Goal: Transaction & Acquisition: Purchase product/service

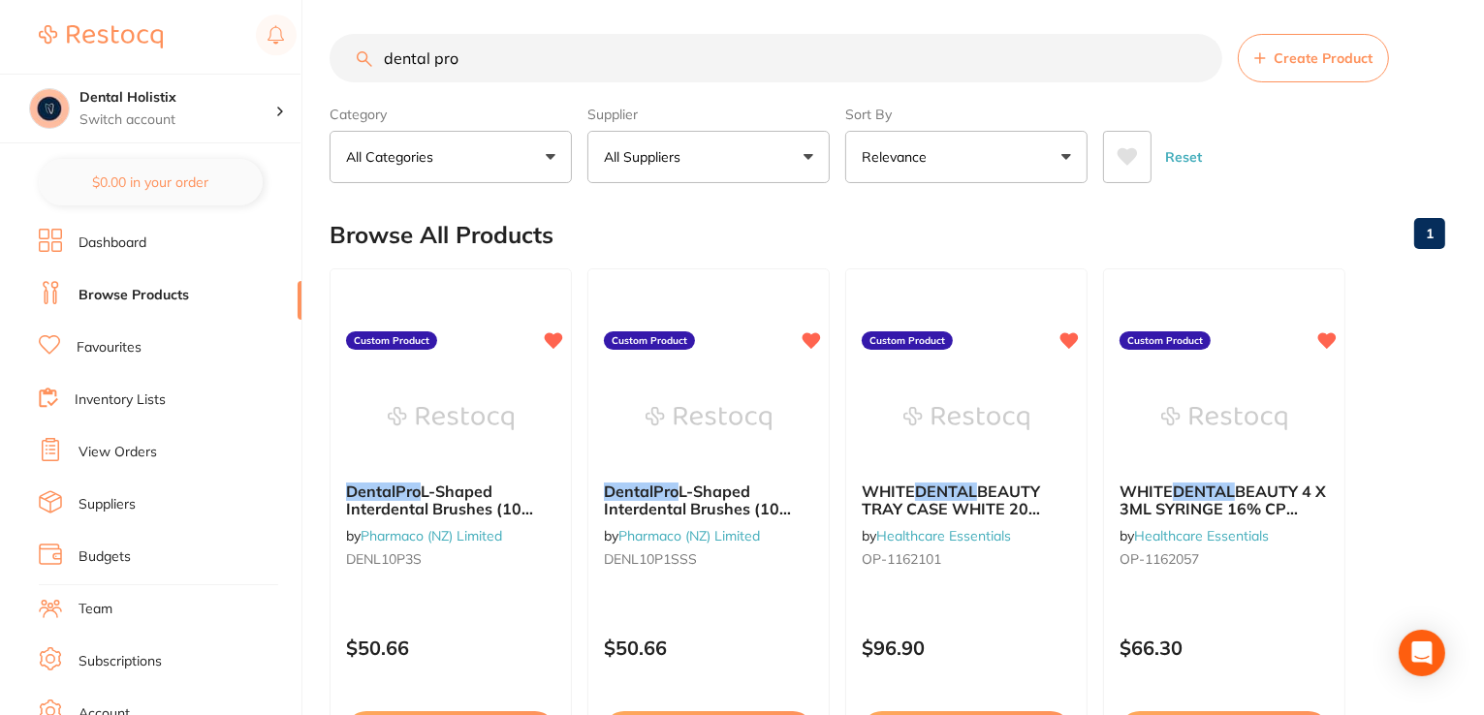
click at [119, 507] on link "Suppliers" at bounding box center [107, 504] width 57 height 19
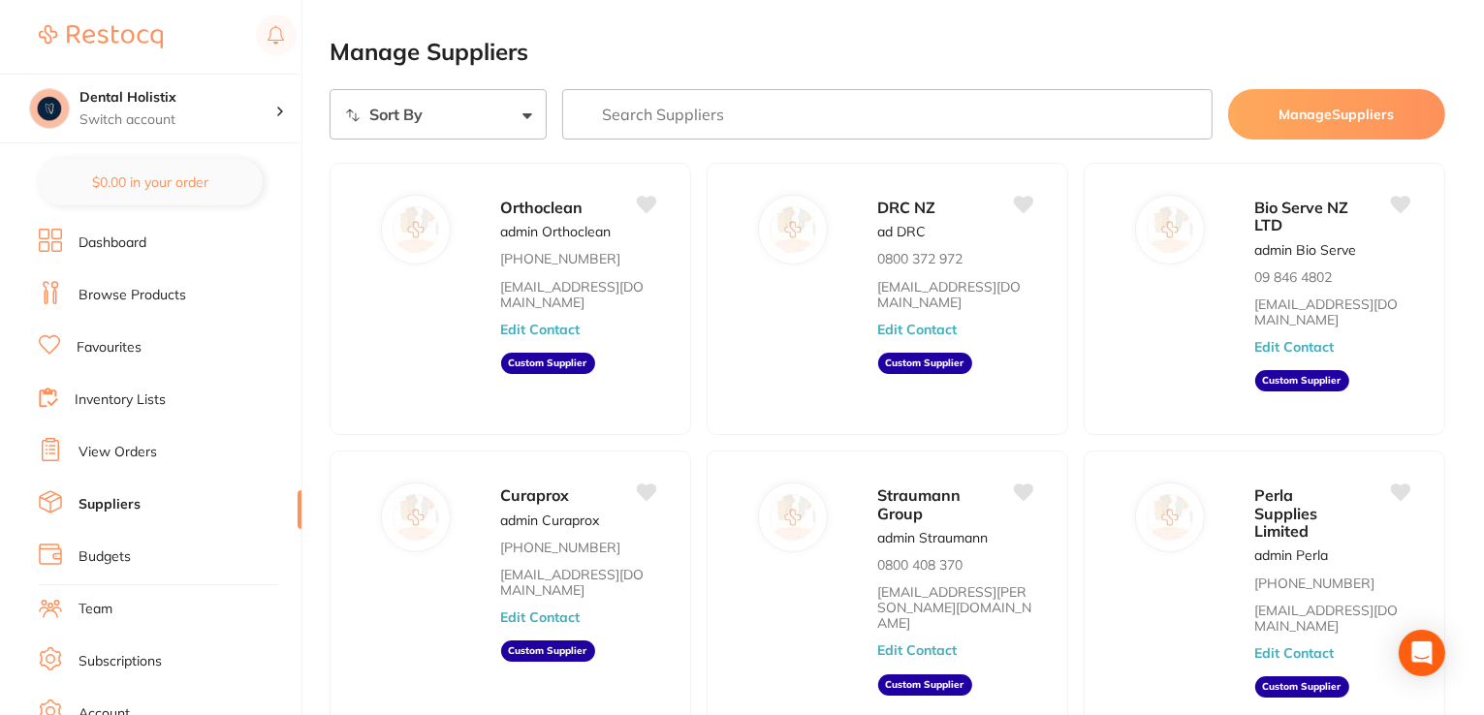
click at [674, 110] on input "search" at bounding box center [887, 114] width 650 height 50
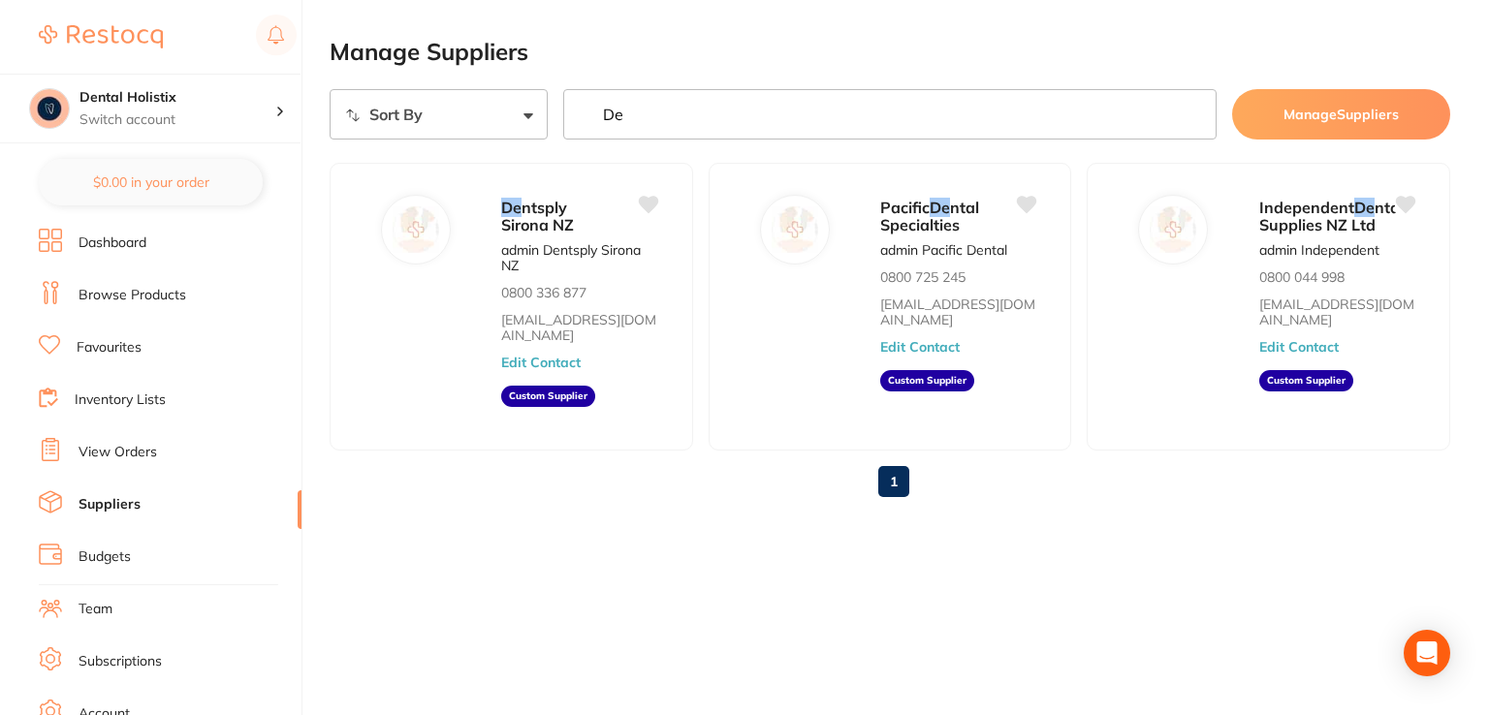
type input "D"
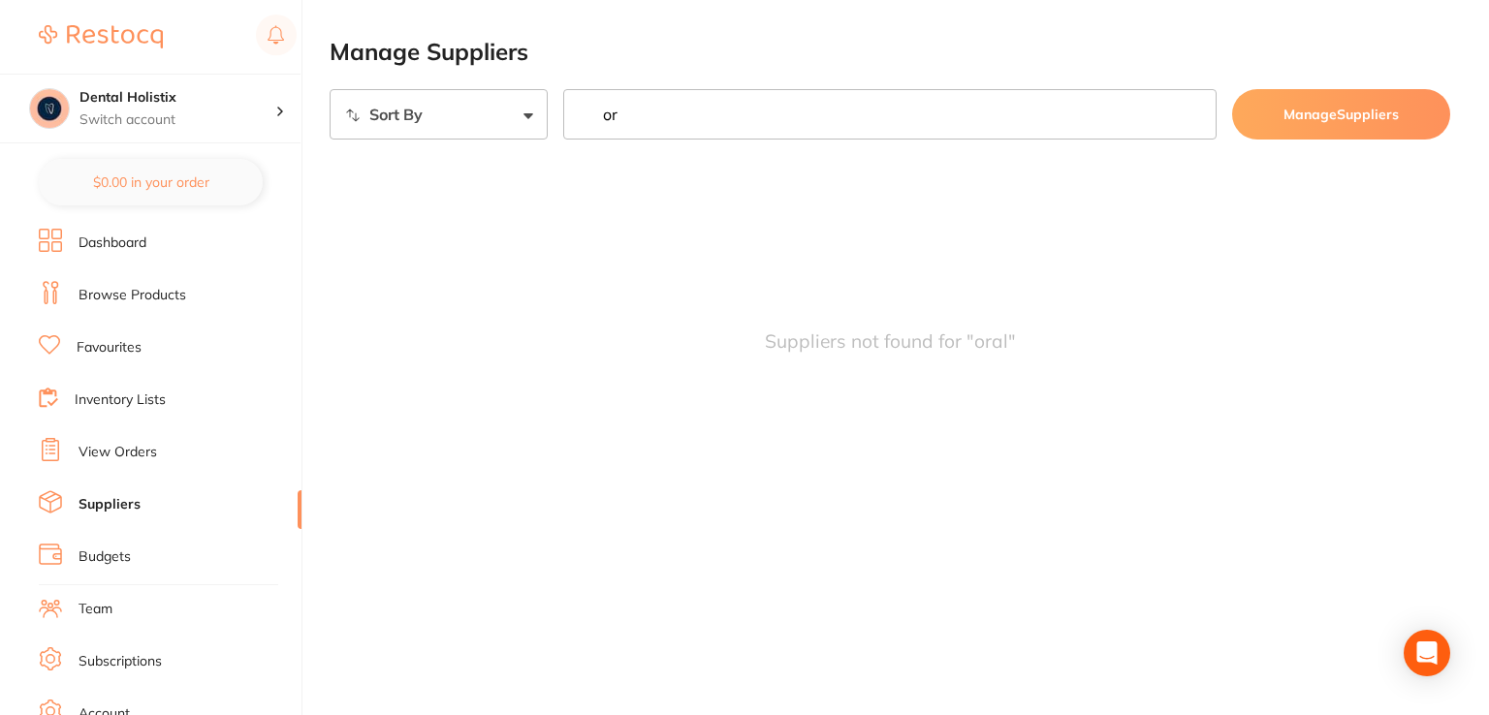
type input "o"
type input "crown"
click at [124, 300] on link "Browse Products" at bounding box center [133, 295] width 108 height 19
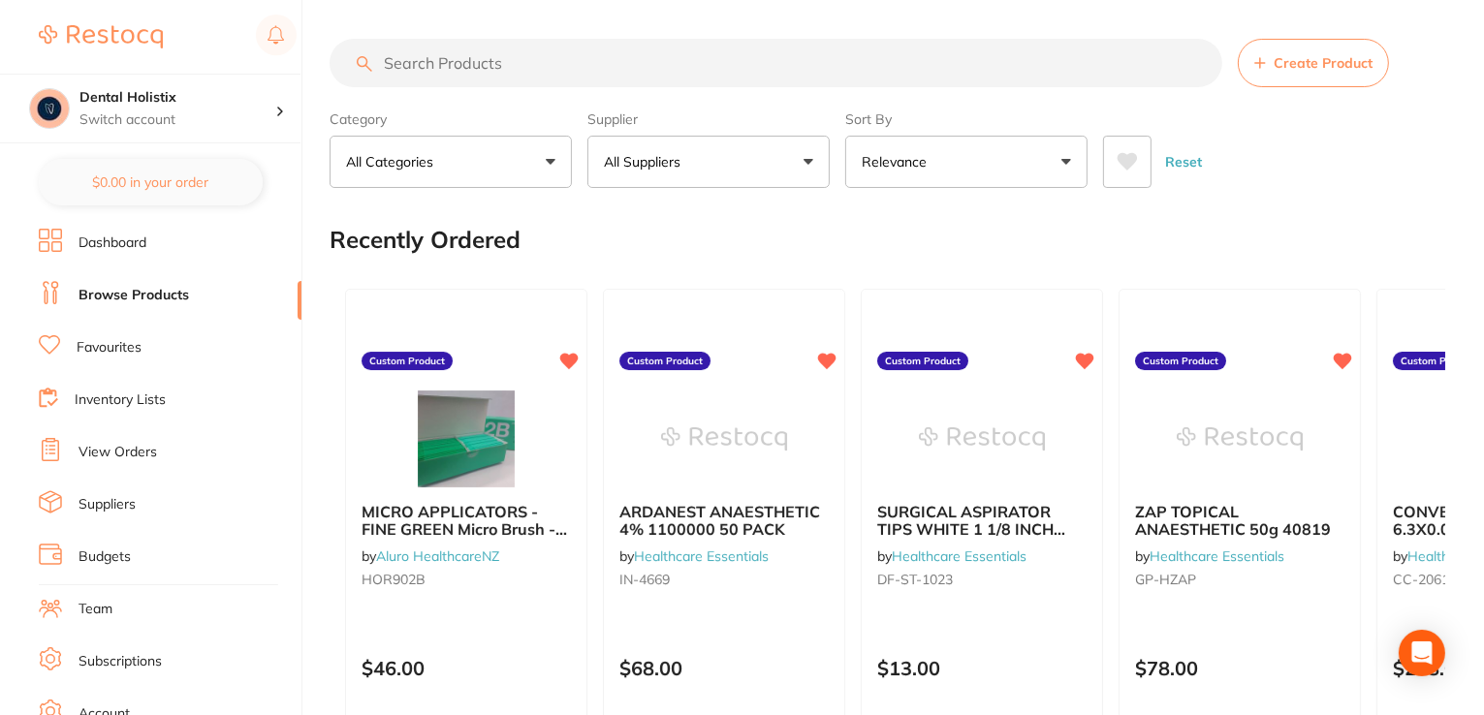
click at [635, 55] on input "search" at bounding box center [776, 63] width 893 height 48
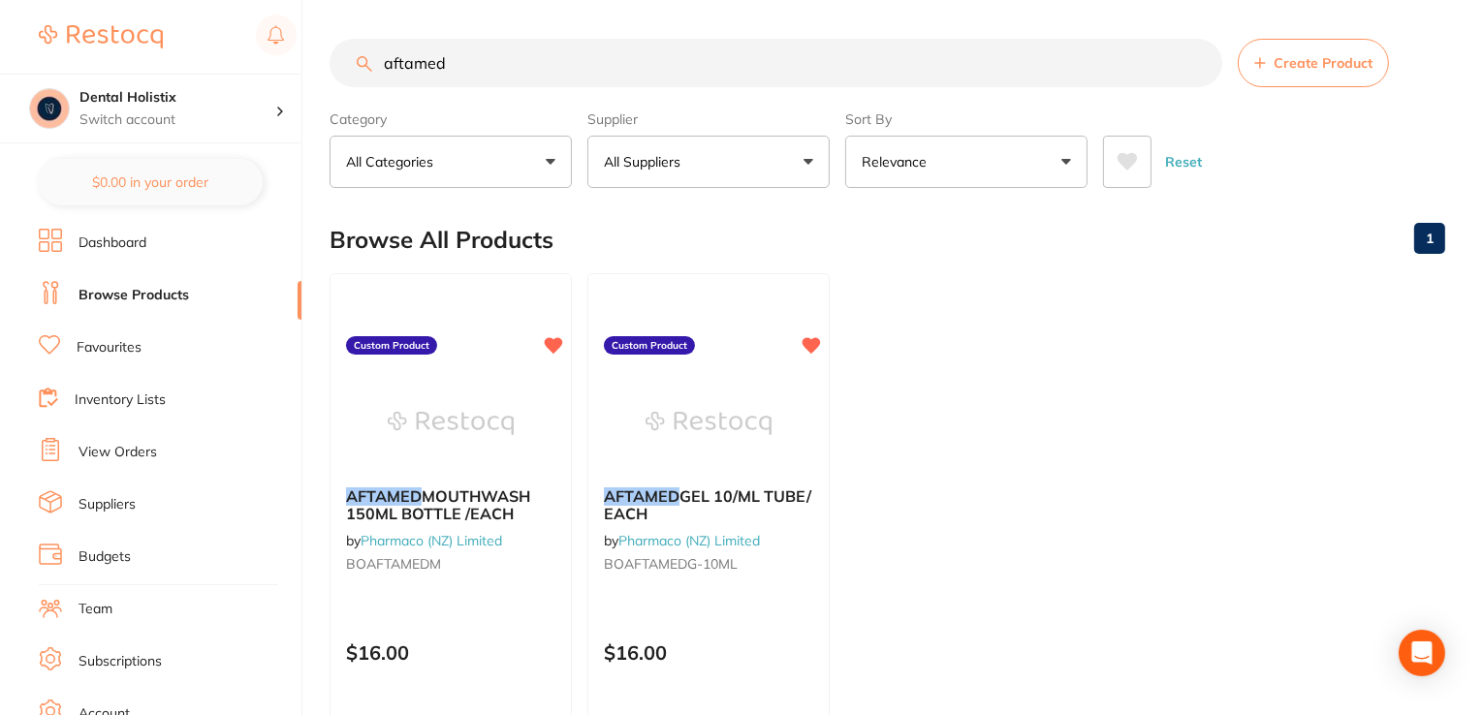
type input "aftamed"
click at [152, 454] on link "View Orders" at bounding box center [118, 452] width 79 height 19
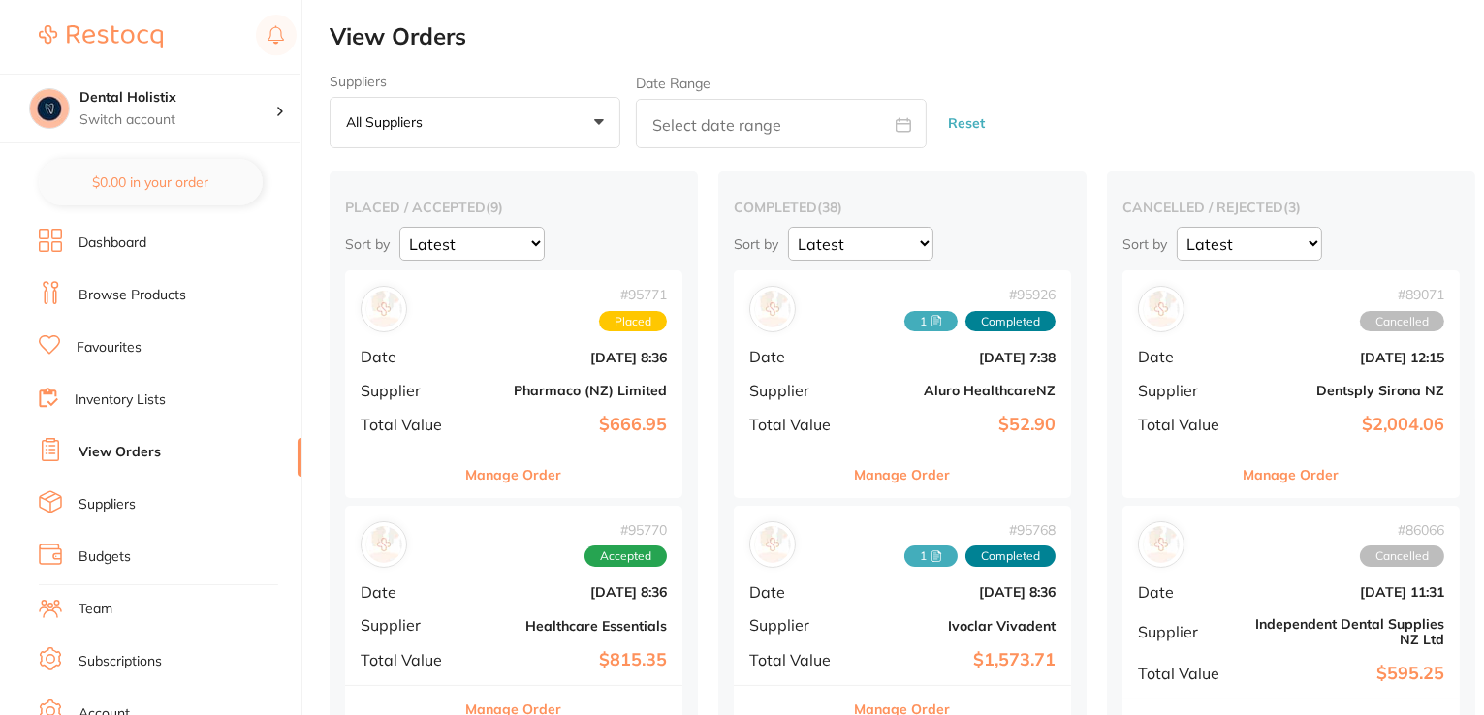
click at [911, 122] on span at bounding box center [903, 126] width 47 height 18
select select "9"
select select "2025"
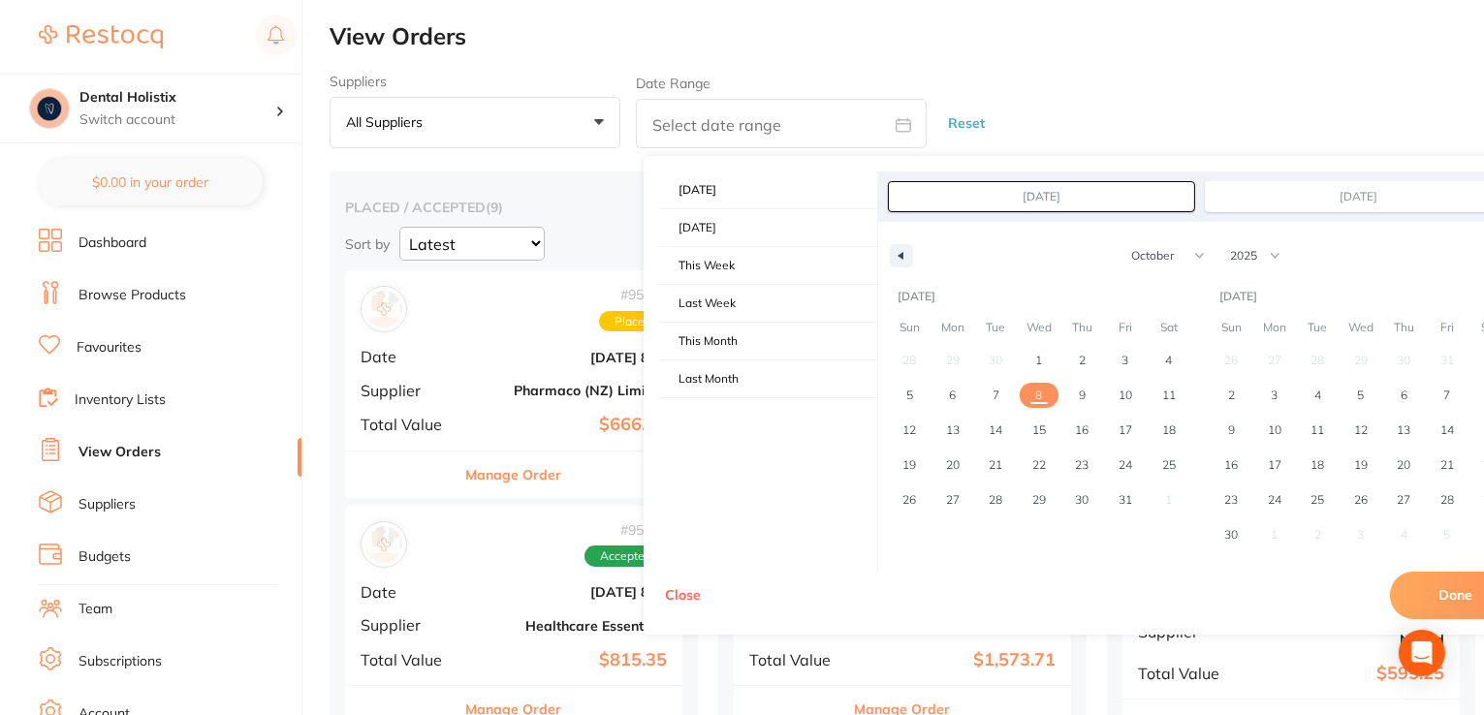
click at [601, 127] on button "All suppliers +0" at bounding box center [475, 123] width 291 height 52
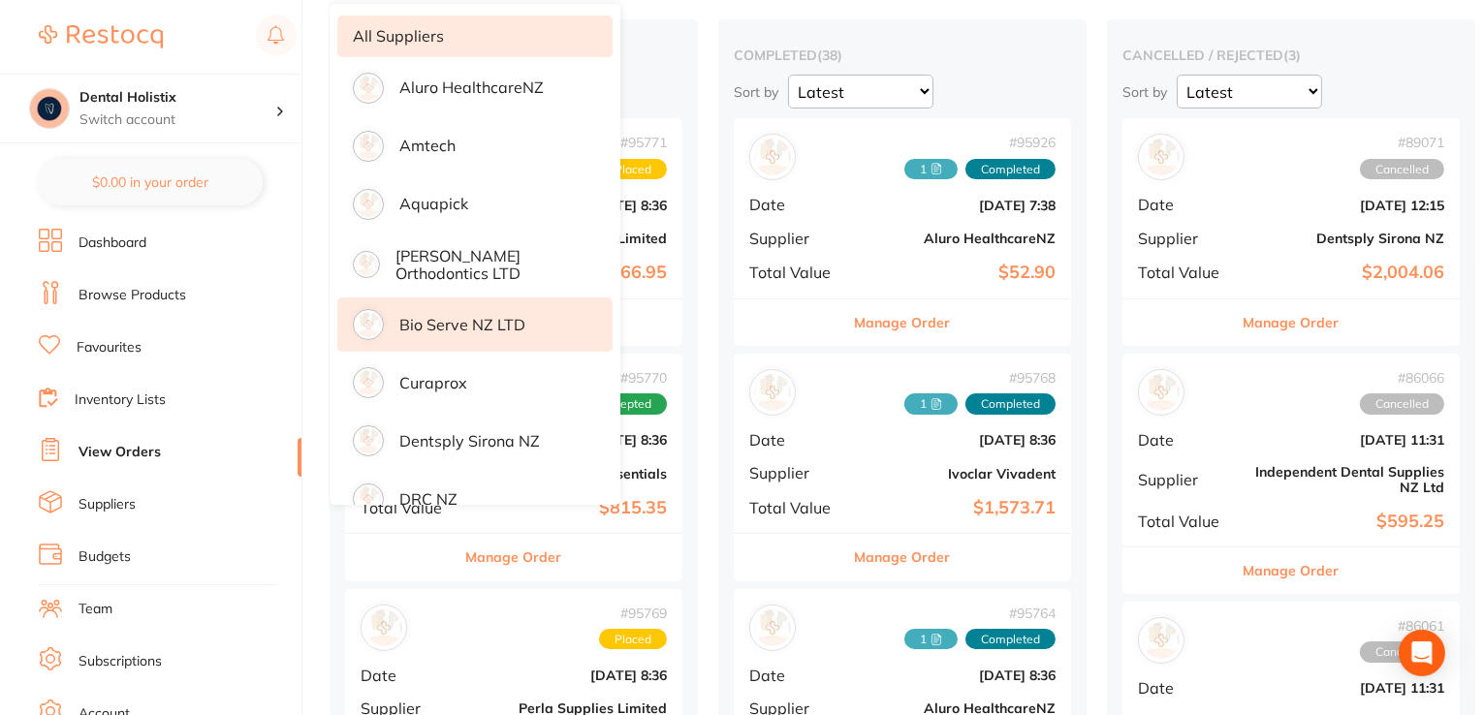
scroll to position [155, 0]
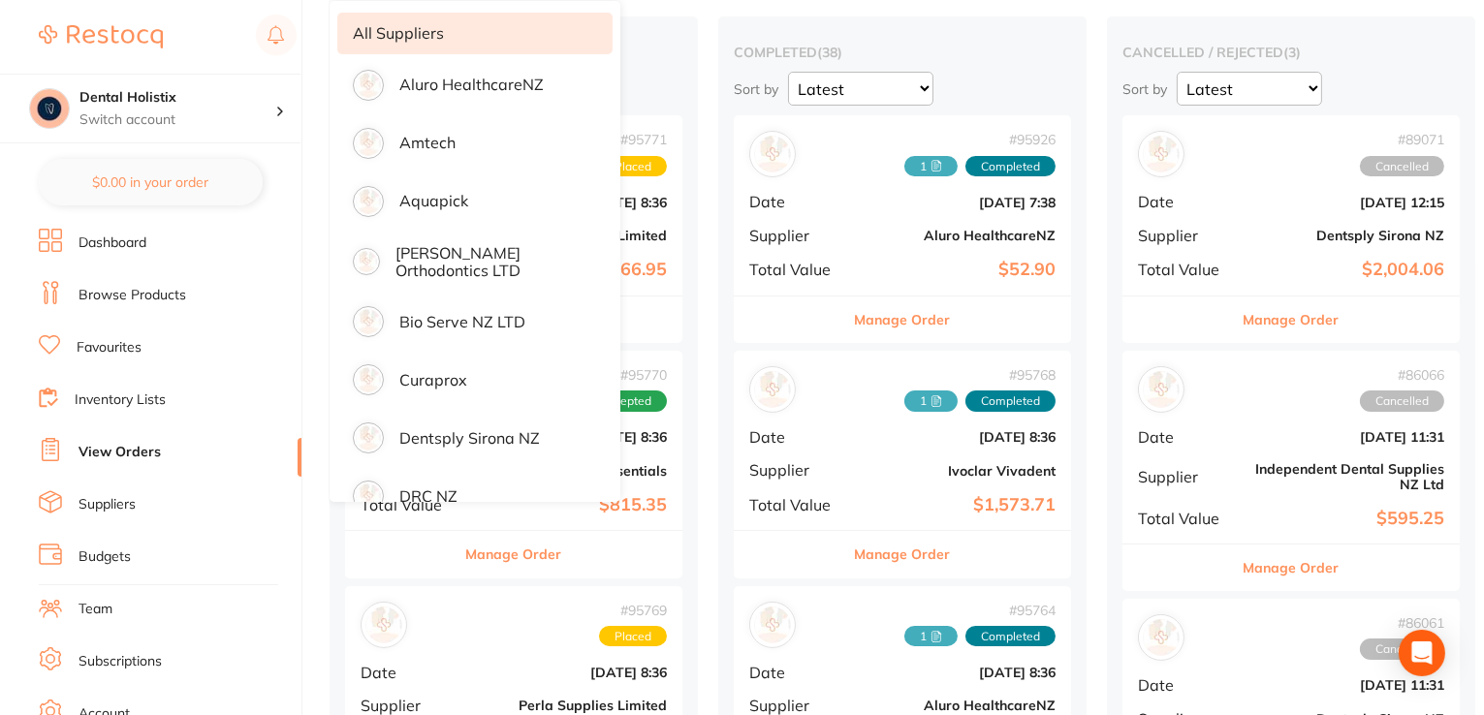
drag, startPoint x: 1488, startPoint y: 32, endPoint x: 1483, endPoint y: 86, distance: 54.5
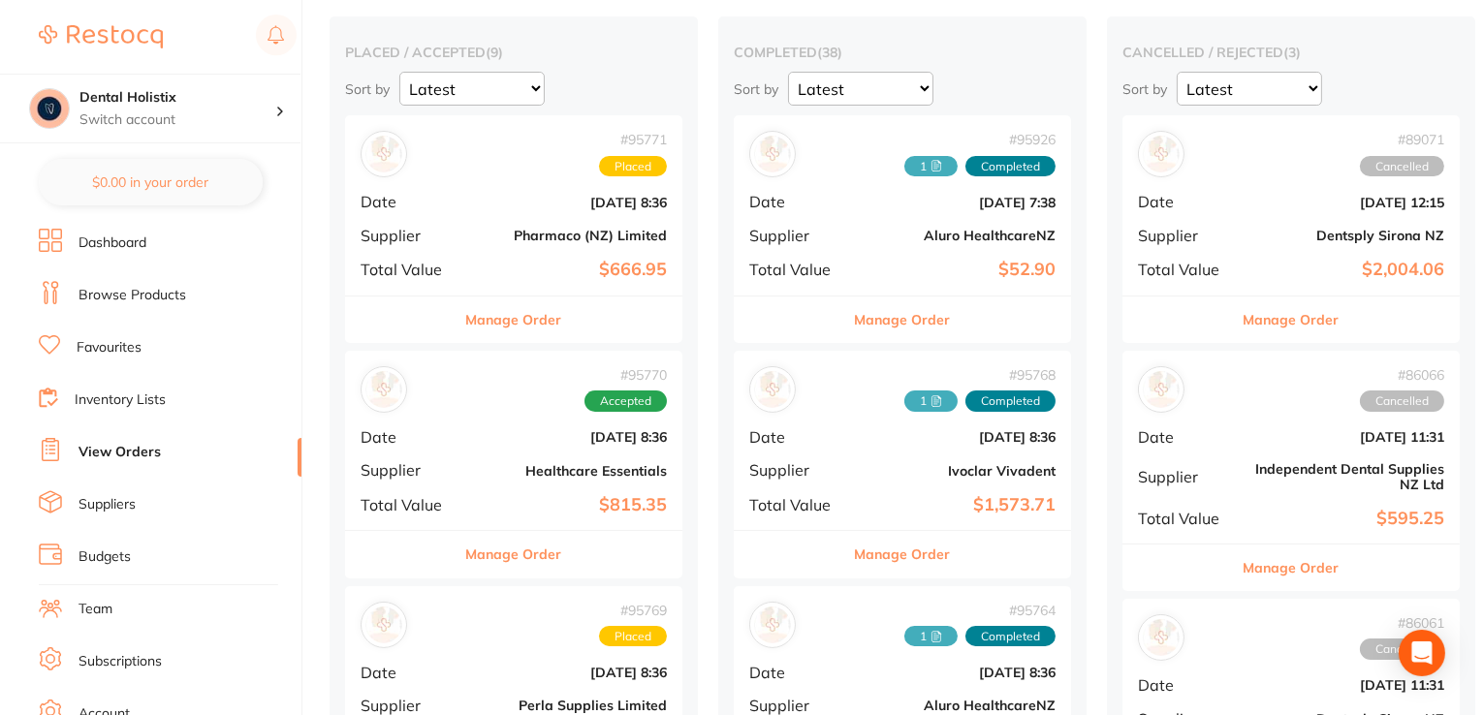
scroll to position [0, 0]
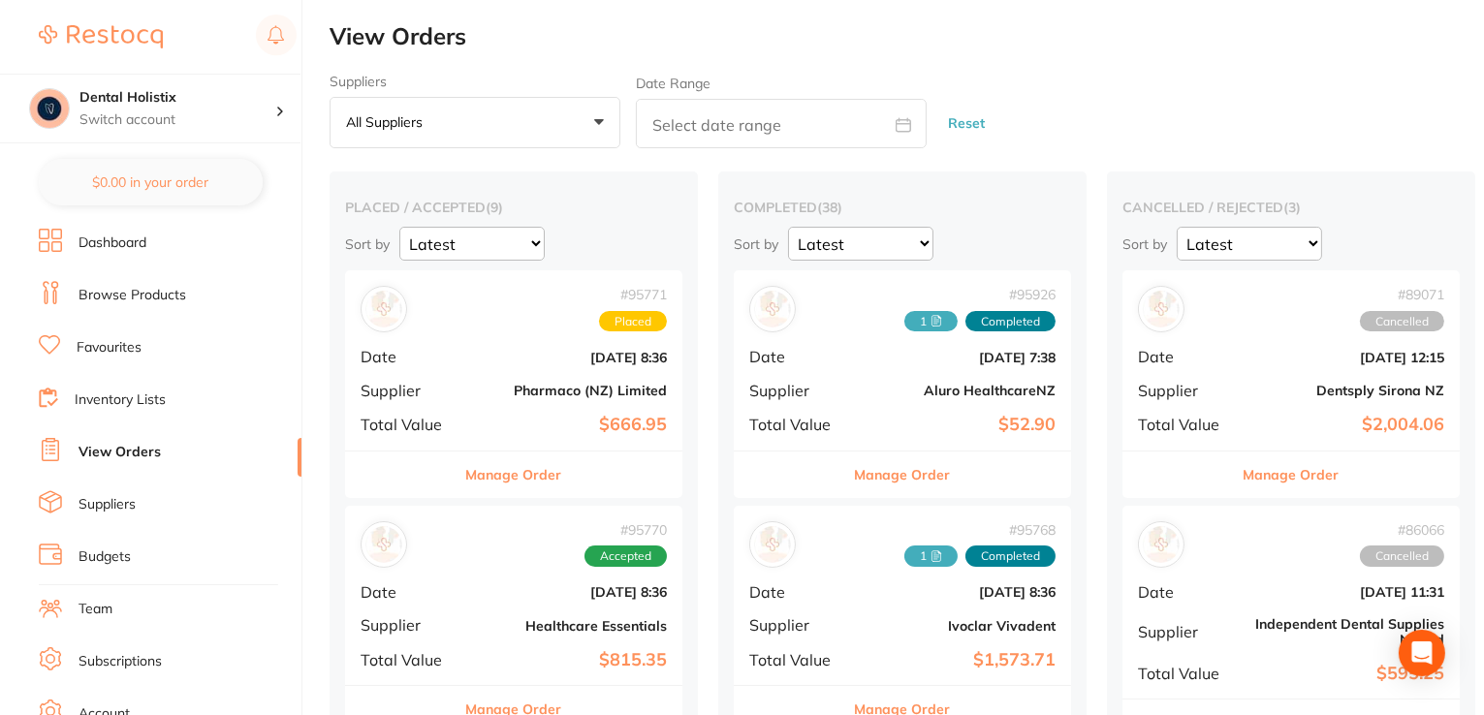
click at [910, 129] on icon at bounding box center [904, 124] width 15 height 13
select select "9"
select select "2025"
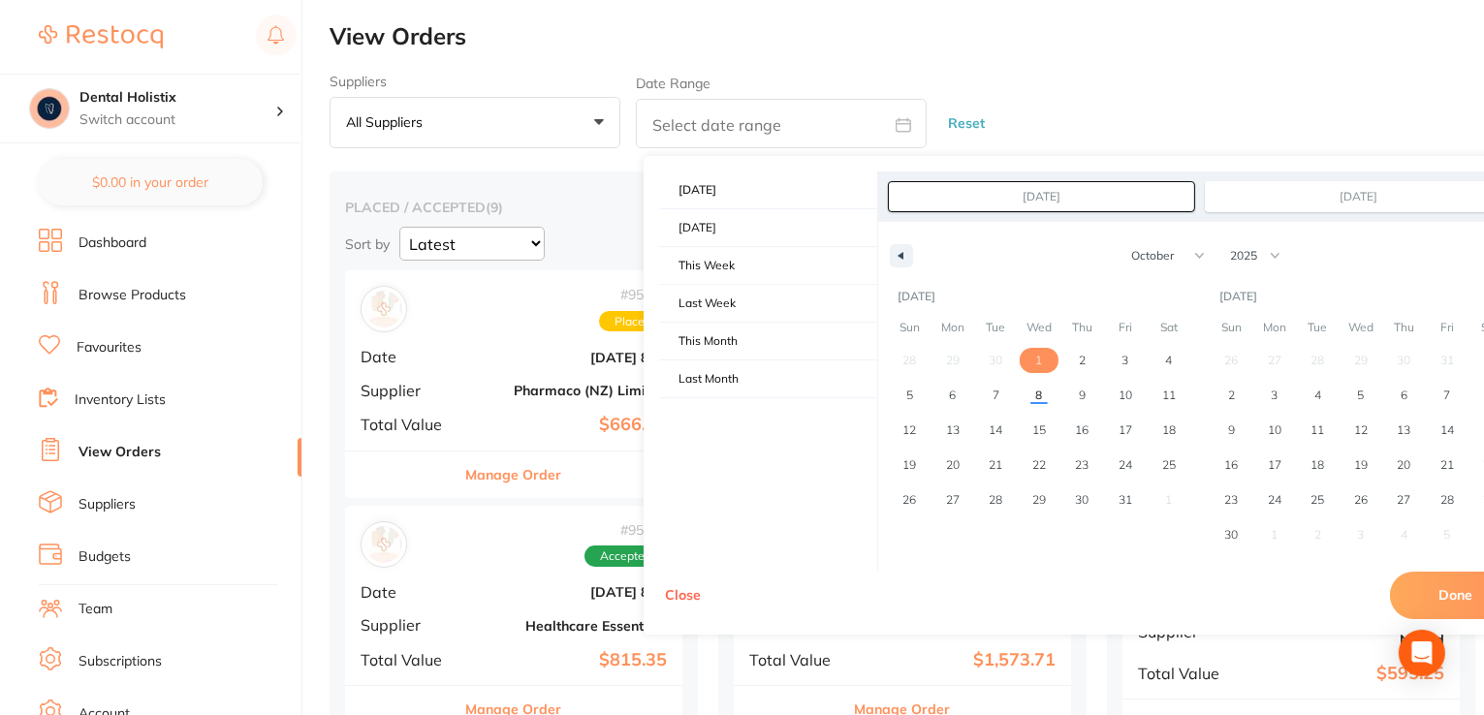
click at [1038, 359] on span "1" at bounding box center [1038, 360] width 7 height 35
type input "Oct 1, 2025"
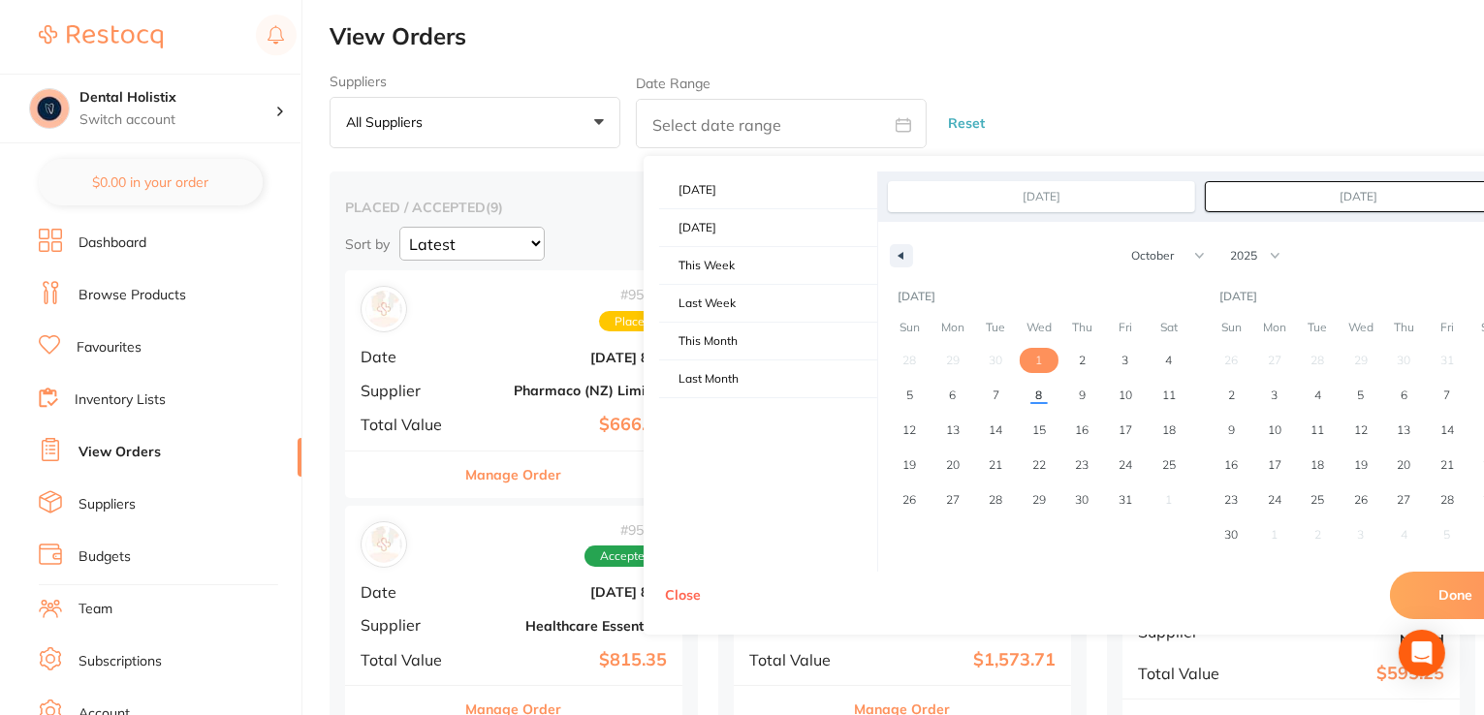
click at [1439, 597] on button "Done" at bounding box center [1456, 595] width 132 height 47
type input "Oct 1 2025 to Oct 1 2025"
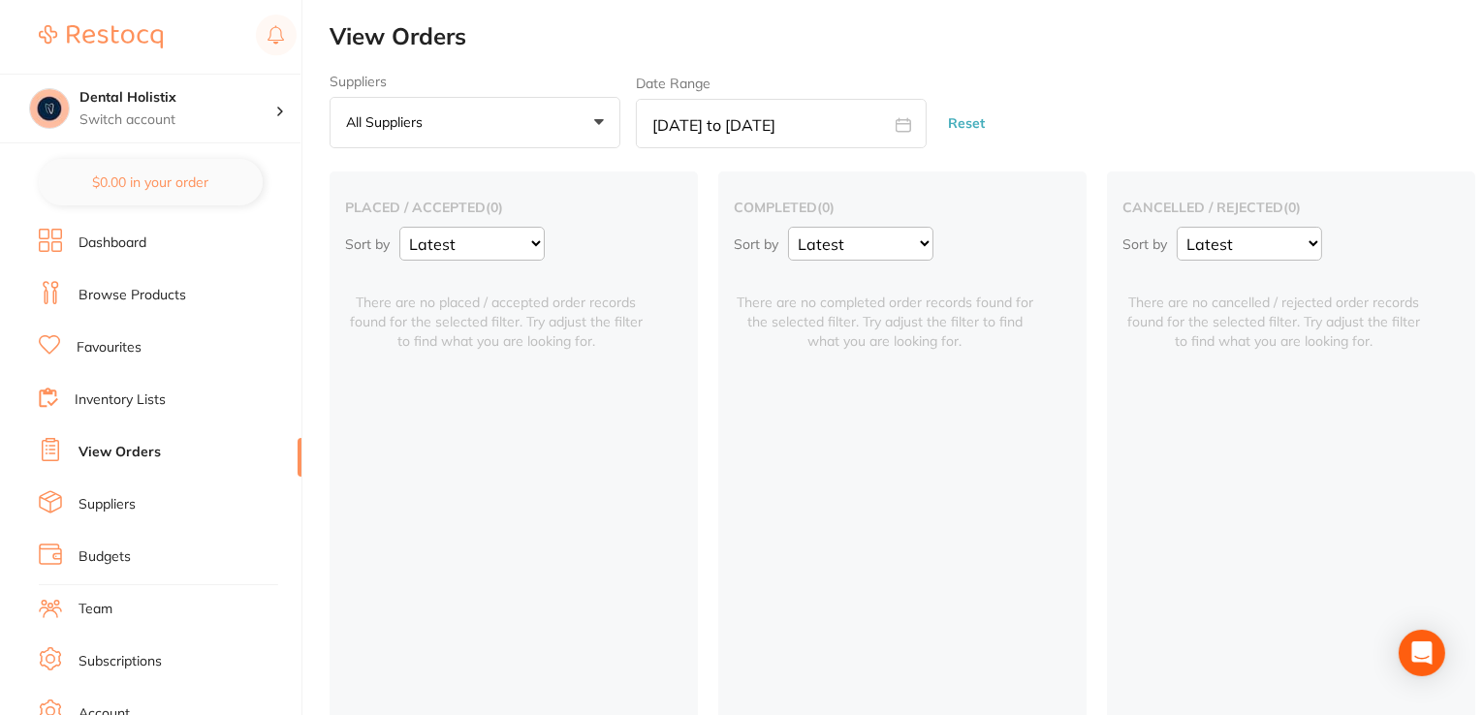
click at [907, 125] on icon at bounding box center [904, 125] width 16 height 16
select select "9"
select select "2025"
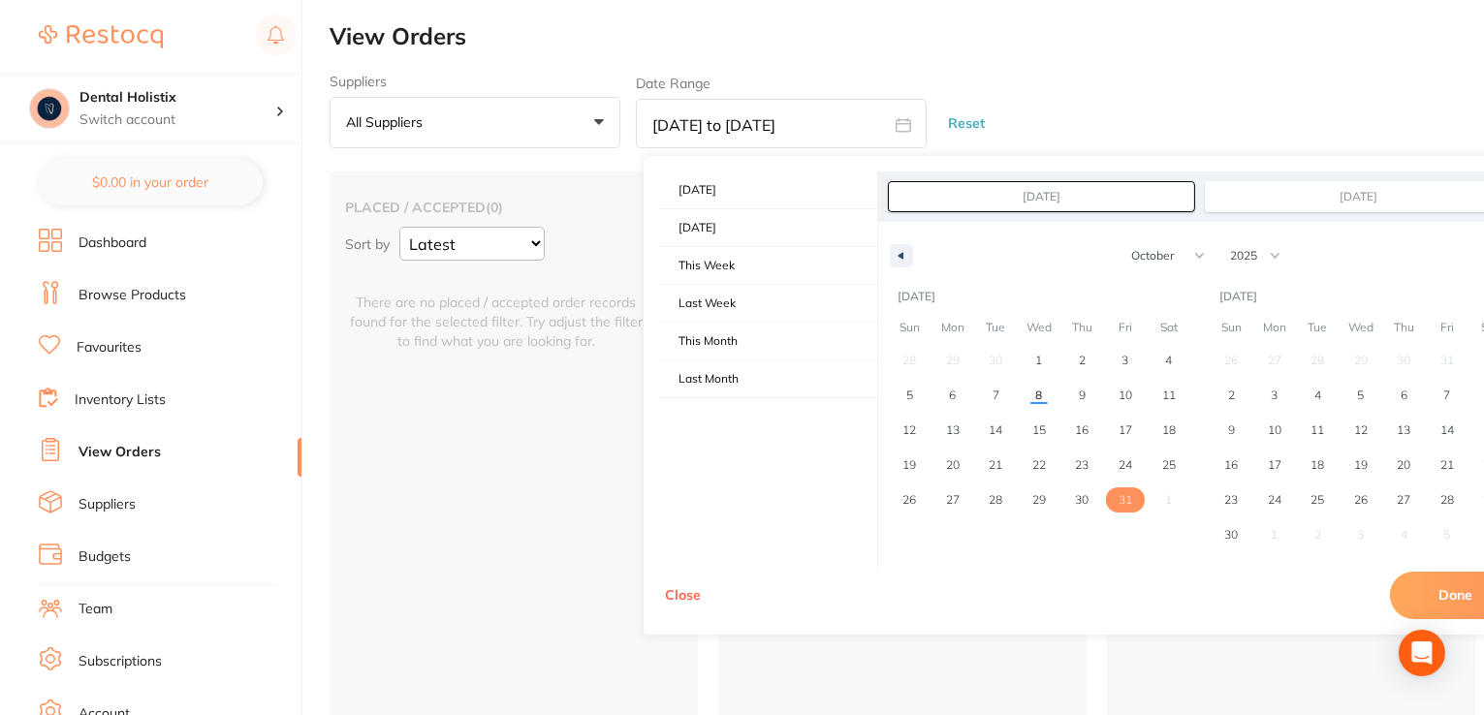
click at [1124, 492] on span "31" at bounding box center [1126, 500] width 14 height 35
type input "Oct 31, 2025"
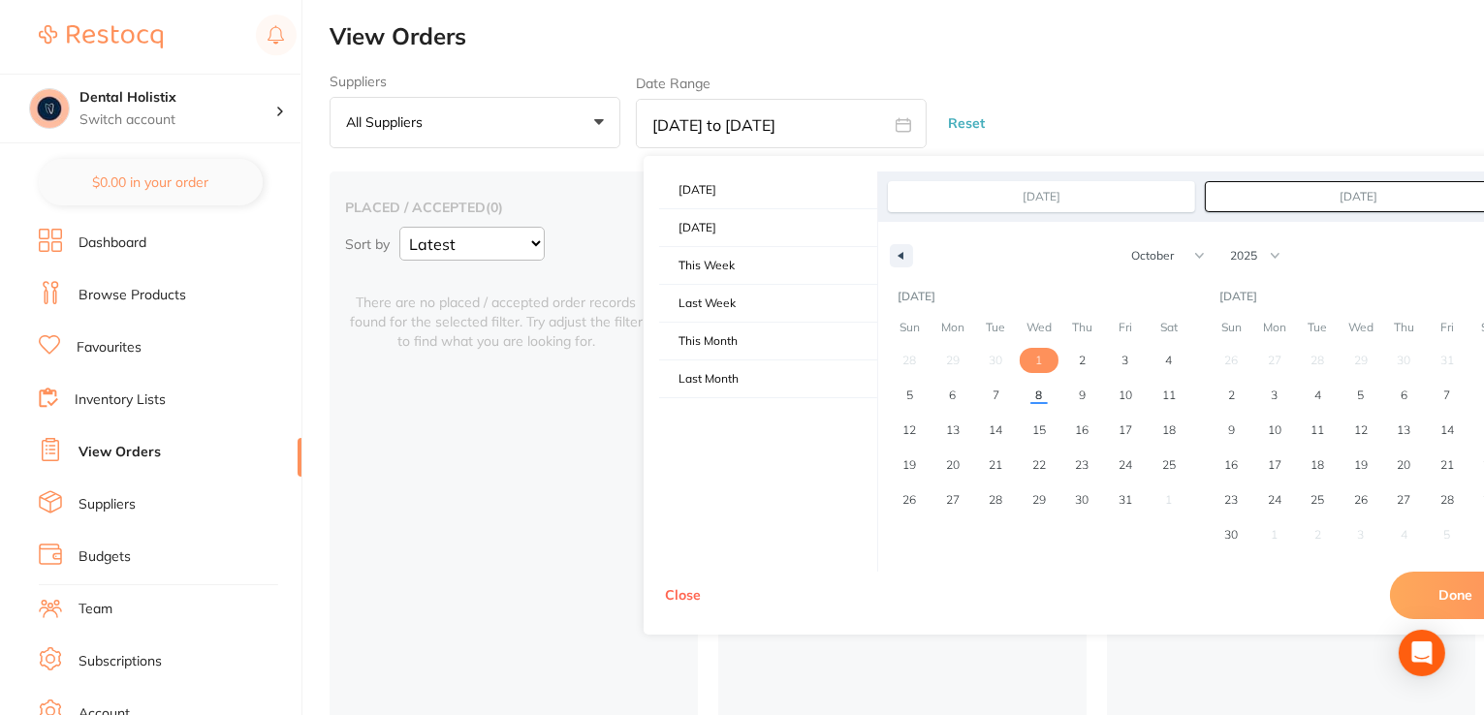
click at [1039, 367] on span "1" at bounding box center [1038, 360] width 7 height 35
type input "Oct 1, 2025"
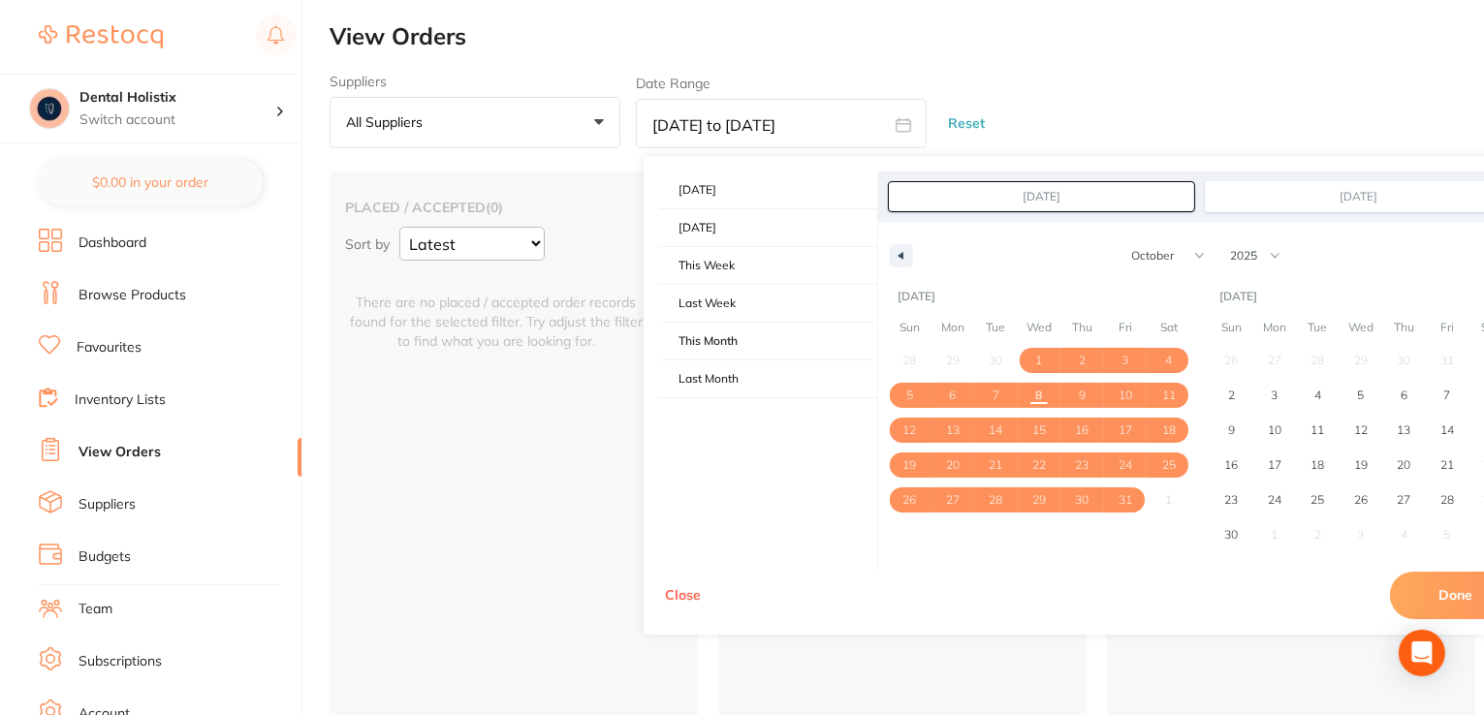
click at [1427, 594] on button "Done" at bounding box center [1456, 595] width 132 height 47
type input "Oct 1 2025 to Oct 31 2025"
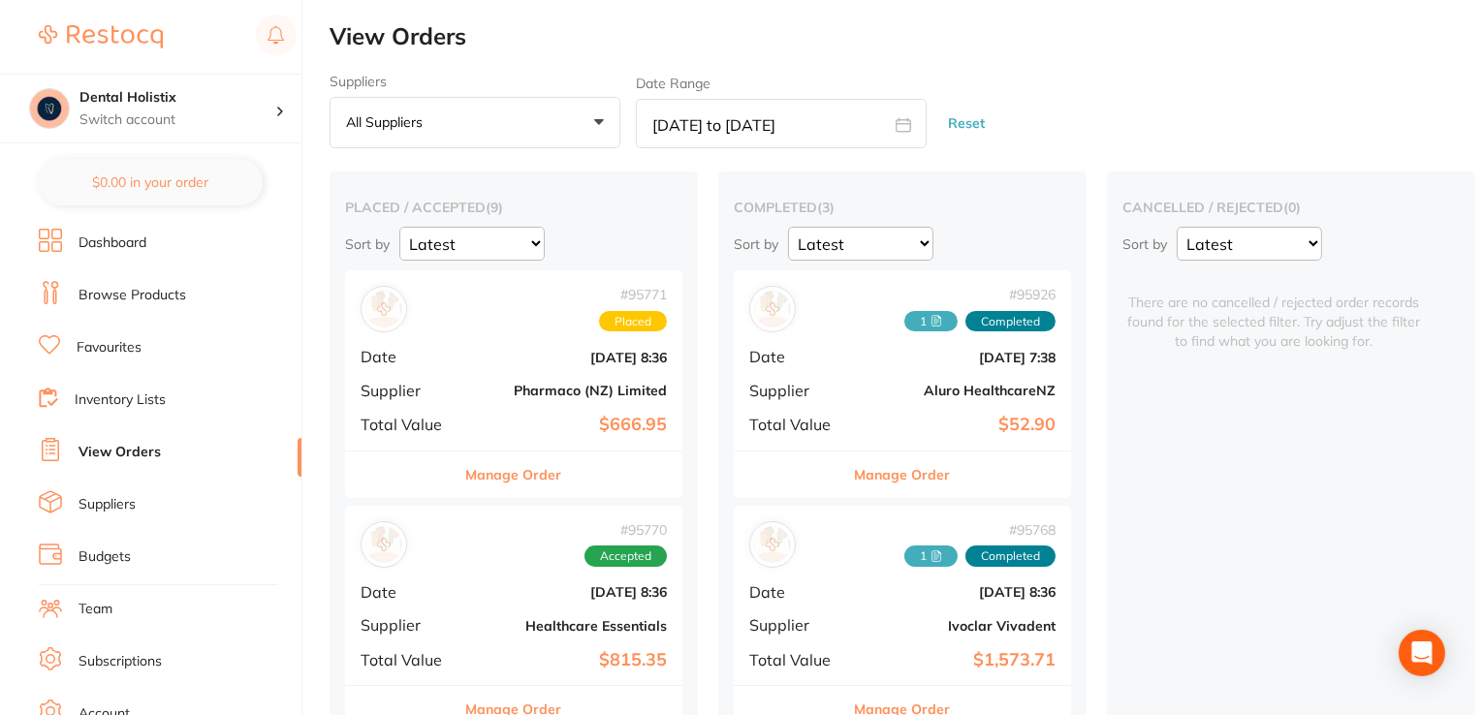
drag, startPoint x: 1486, startPoint y: 189, endPoint x: 499, endPoint y: 480, distance: 1028.7
click at [499, 480] on button "Manage Order" at bounding box center [514, 475] width 96 height 47
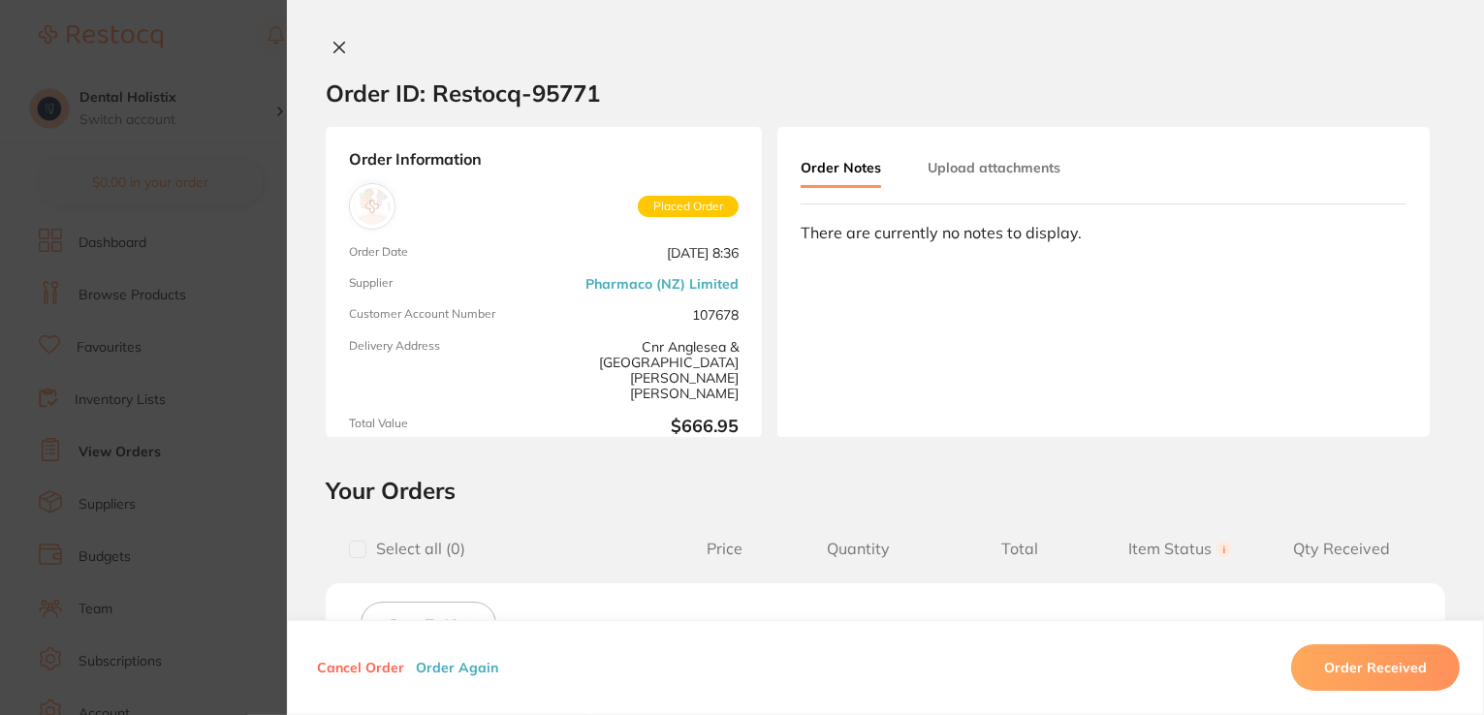
click at [499, 480] on h2 "Your Orders" at bounding box center [886, 490] width 1120 height 29
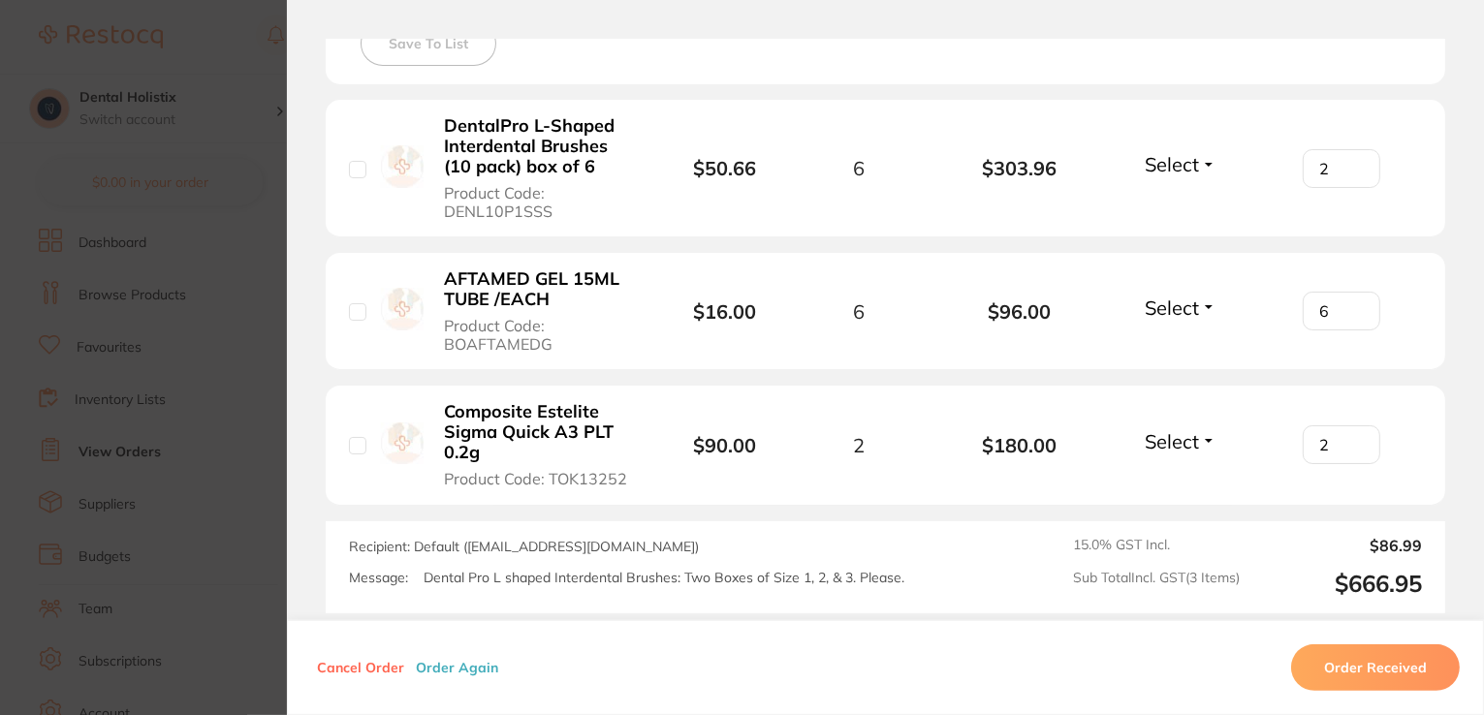
scroll to position [582, 0]
drag, startPoint x: 1478, startPoint y: 342, endPoint x: 1480, endPoint y: 204, distance: 138.6
drag, startPoint x: 1480, startPoint y: 204, endPoint x: 1481, endPoint y: 185, distance: 18.4
click at [1481, 185] on div "Order ID: Restocq- 95771 Order Information Placed Order Order Date Oct 3 2025, …" at bounding box center [885, 377] width 1197 height 677
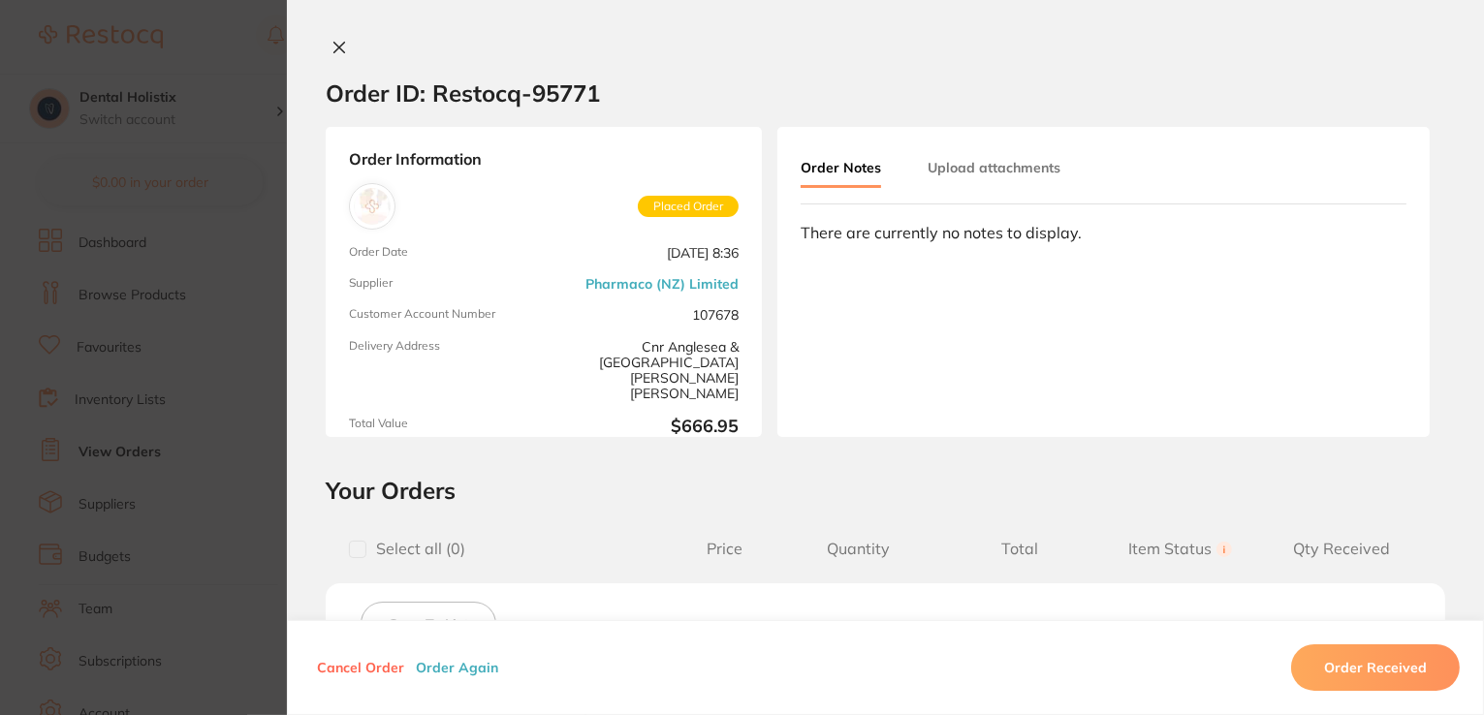
click at [341, 44] on icon at bounding box center [340, 48] width 16 height 16
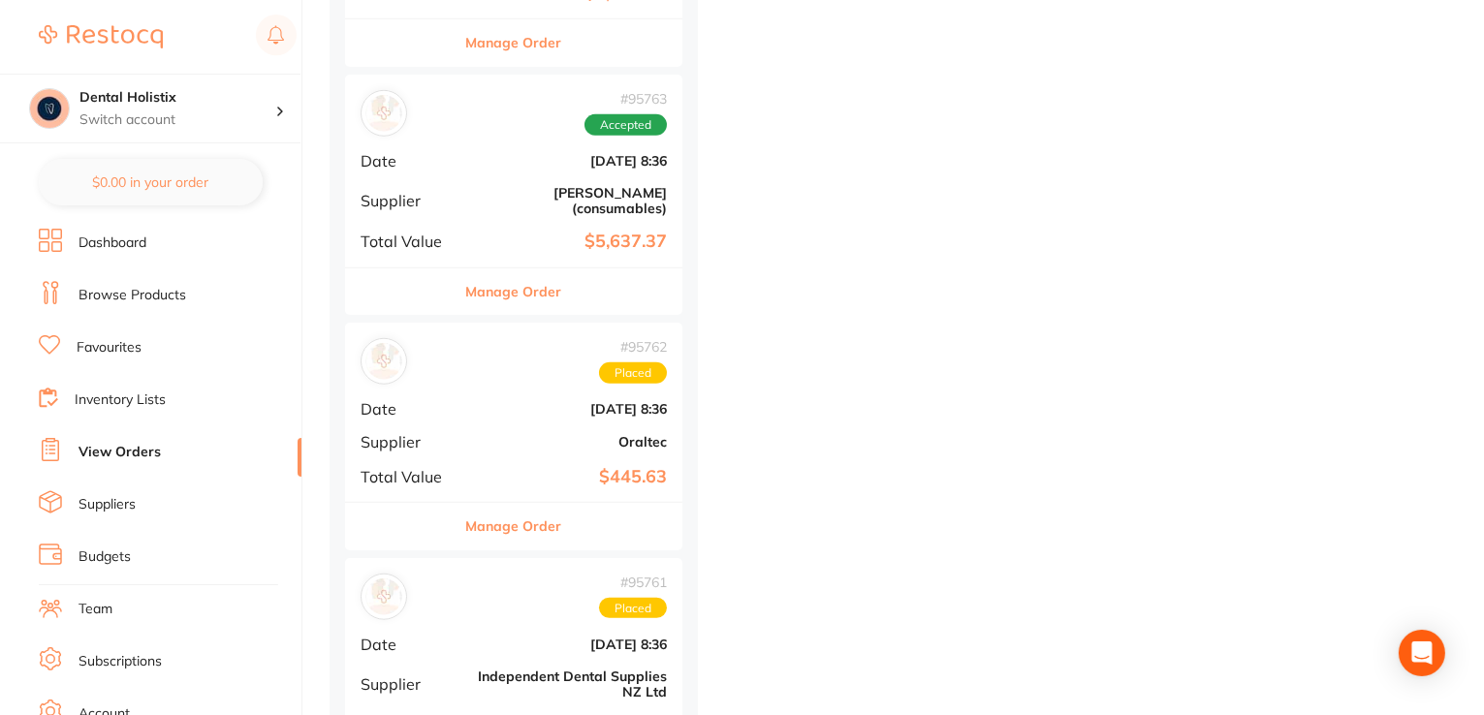
scroll to position [1722, 0]
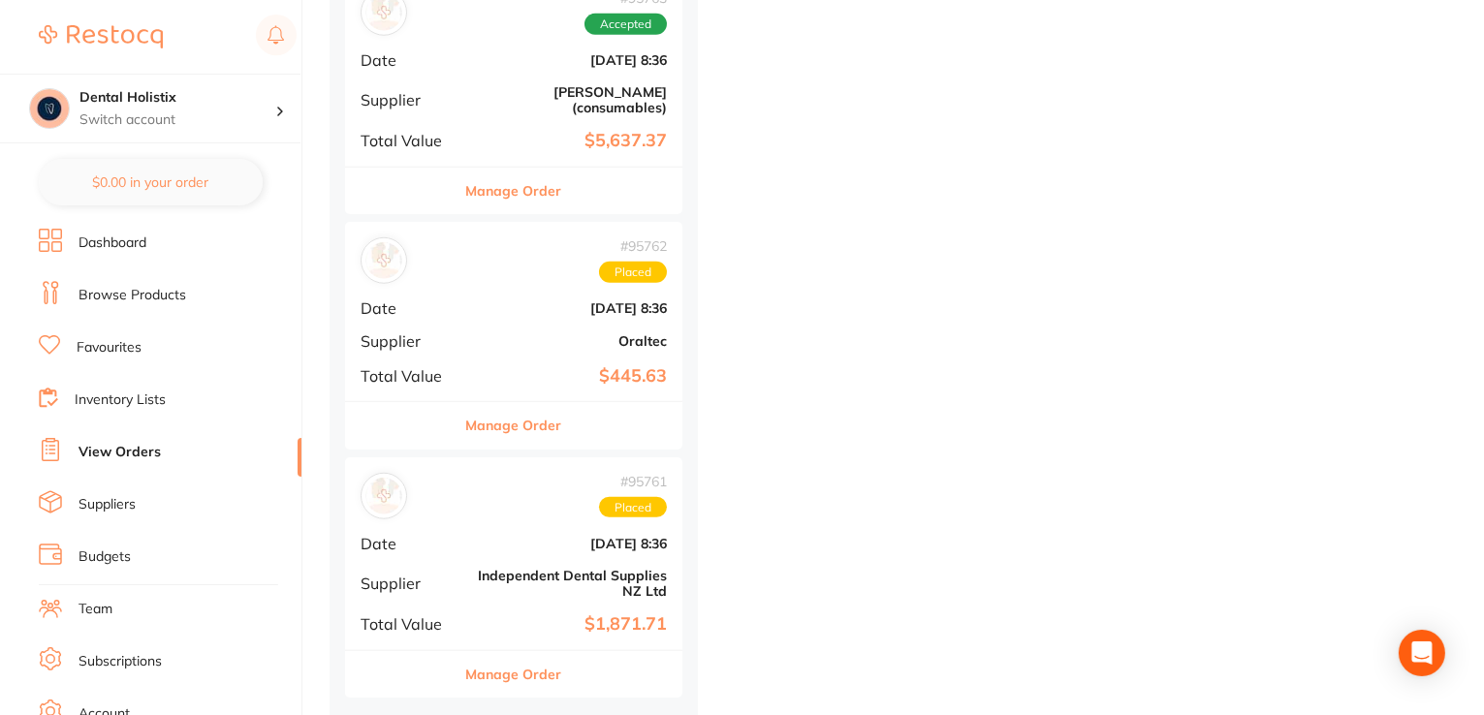
click at [480, 415] on button "Manage Order" at bounding box center [514, 425] width 96 height 47
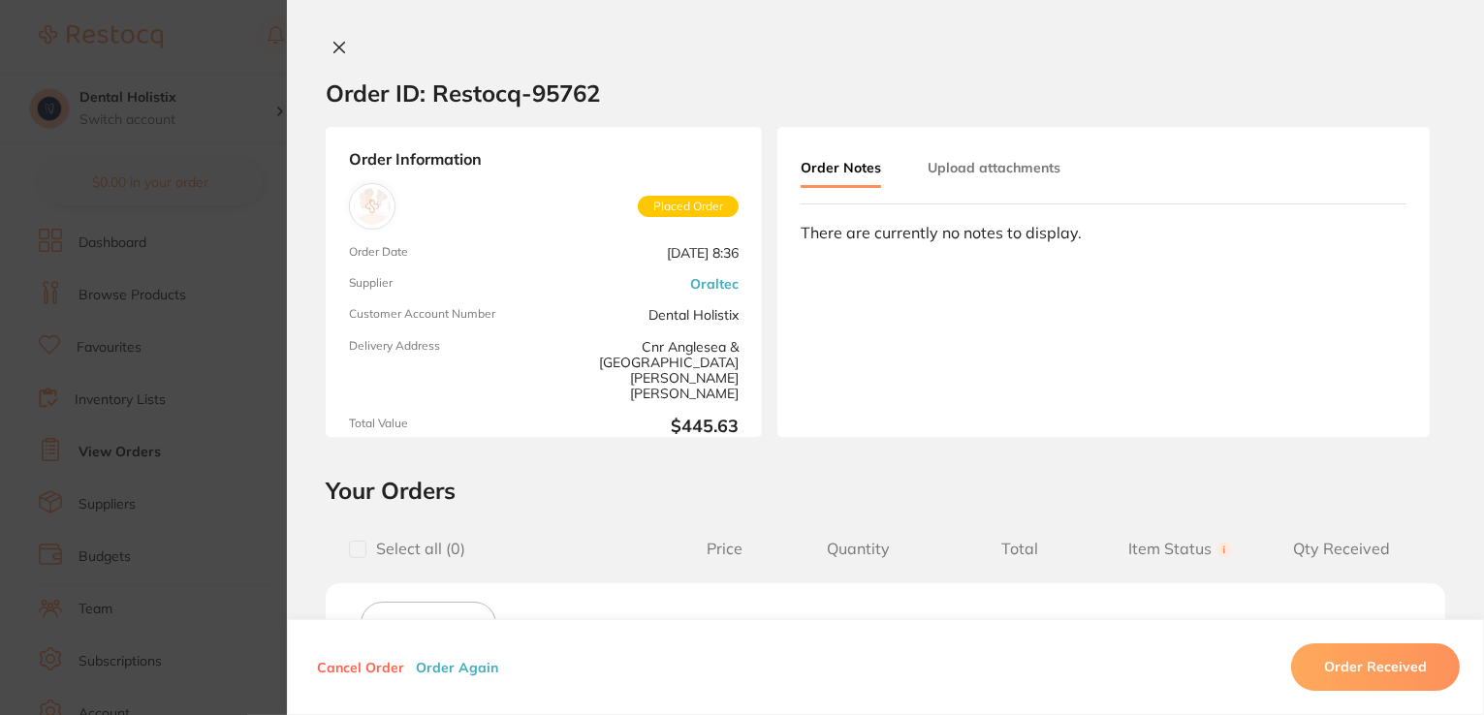
click at [339, 47] on icon at bounding box center [340, 48] width 16 height 16
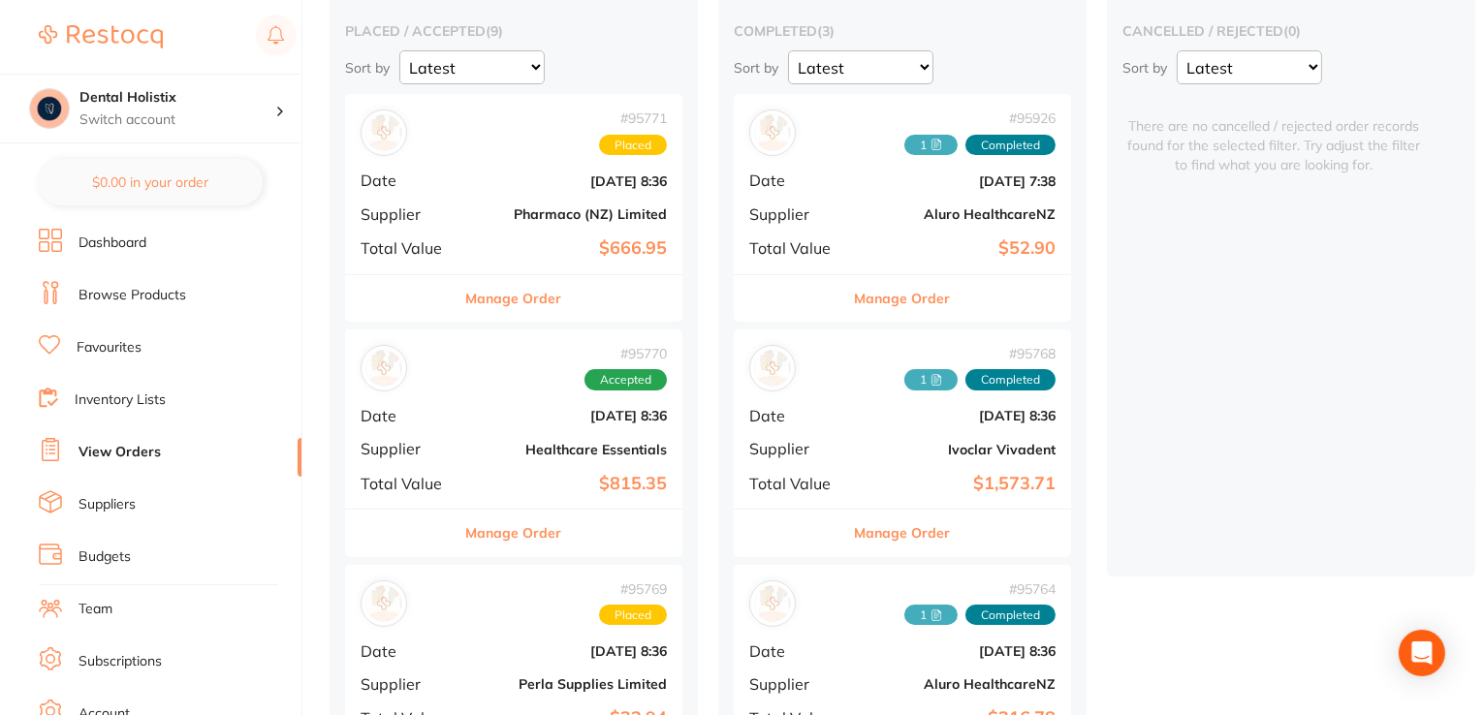
scroll to position [169, 0]
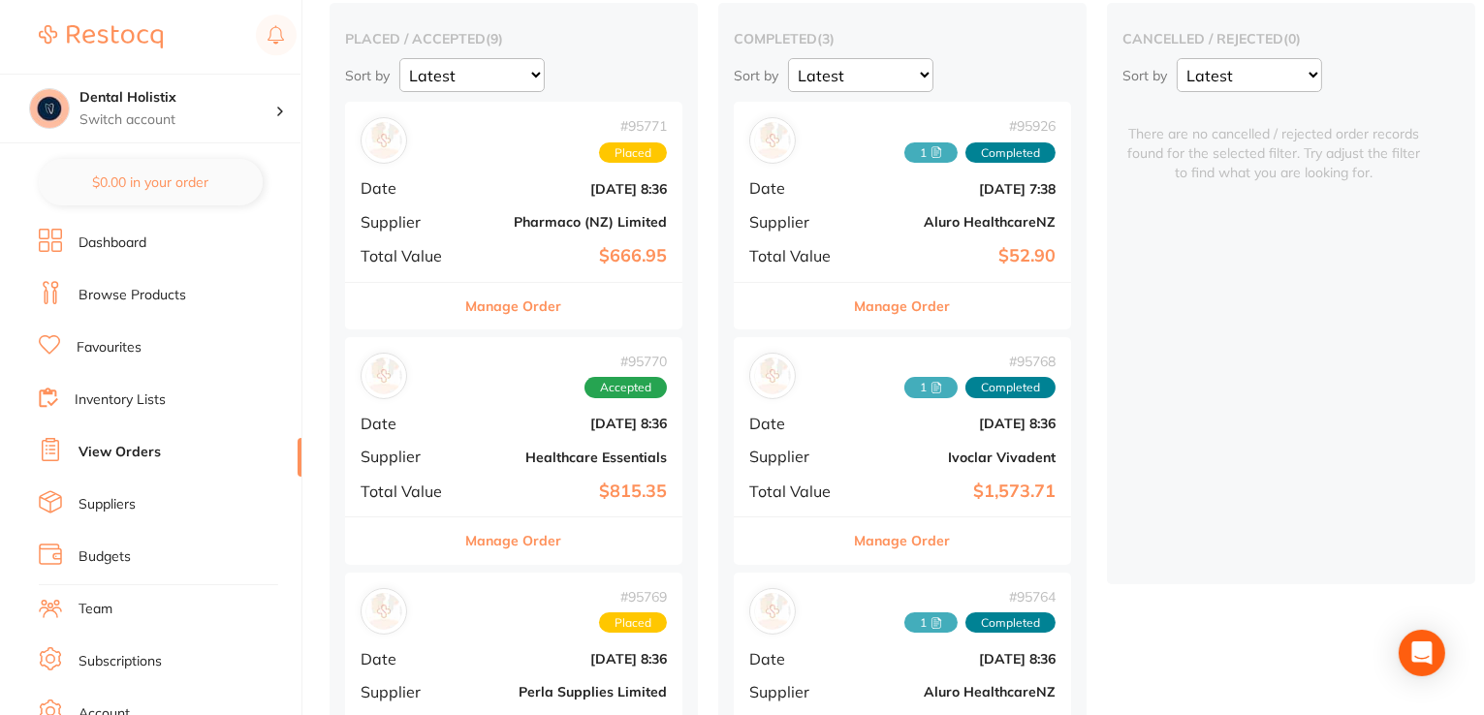
click at [505, 314] on button "Manage Order" at bounding box center [514, 306] width 96 height 47
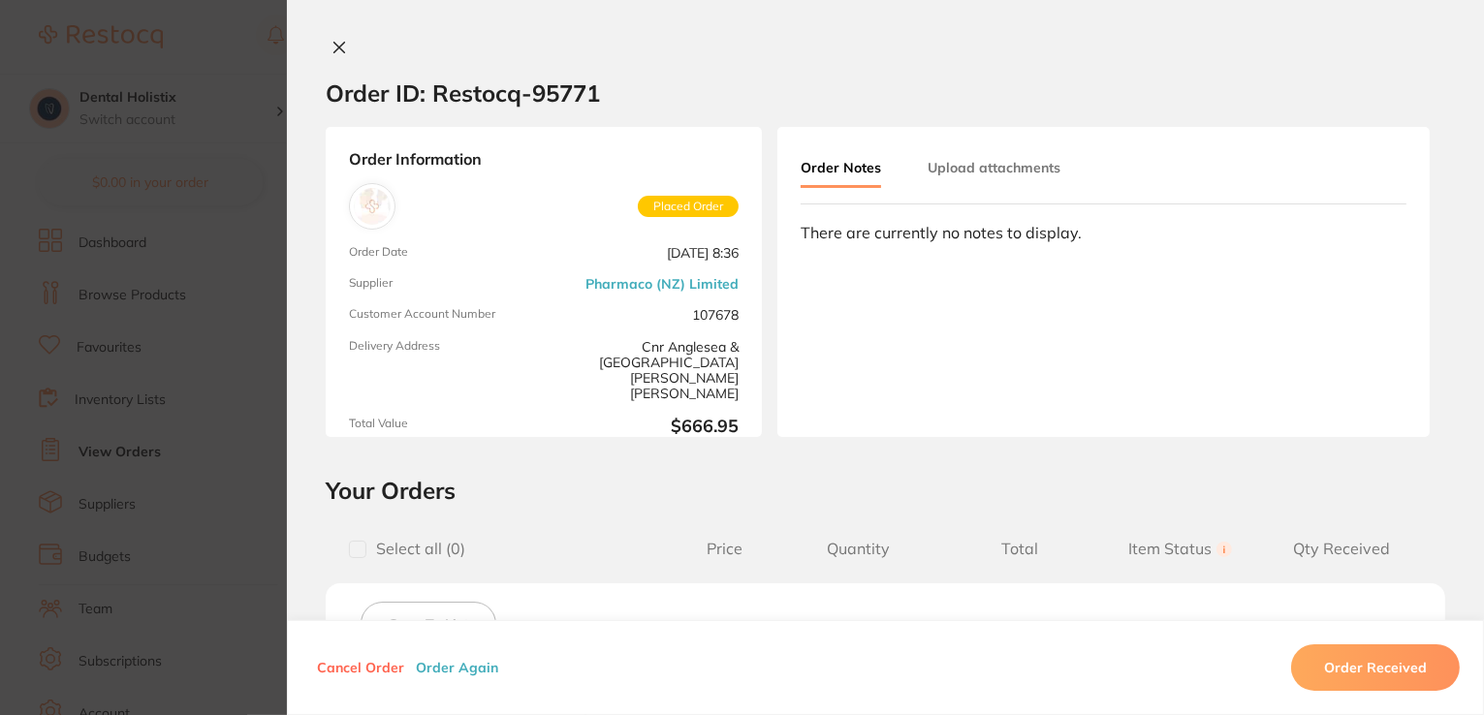
click button at bounding box center [339, 49] width 27 height 20
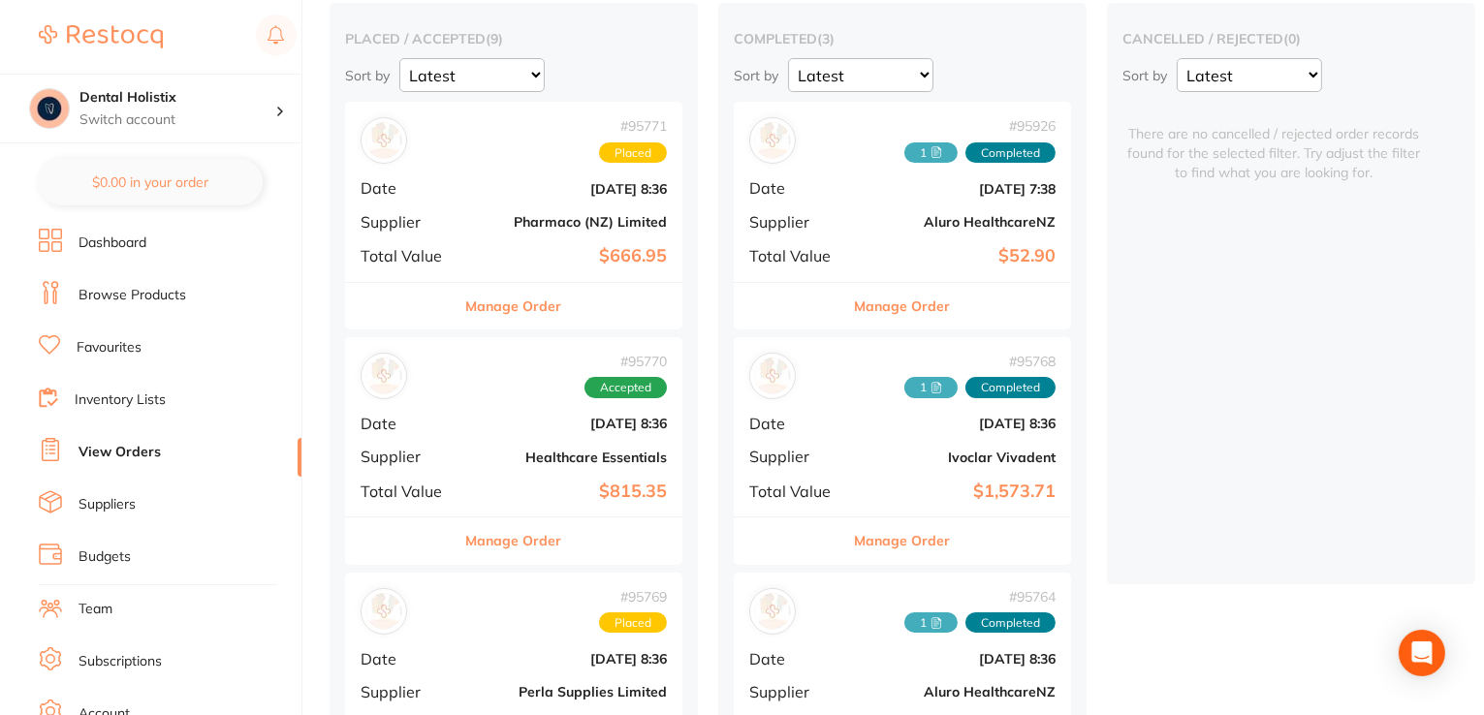
scroll to position [0, 12]
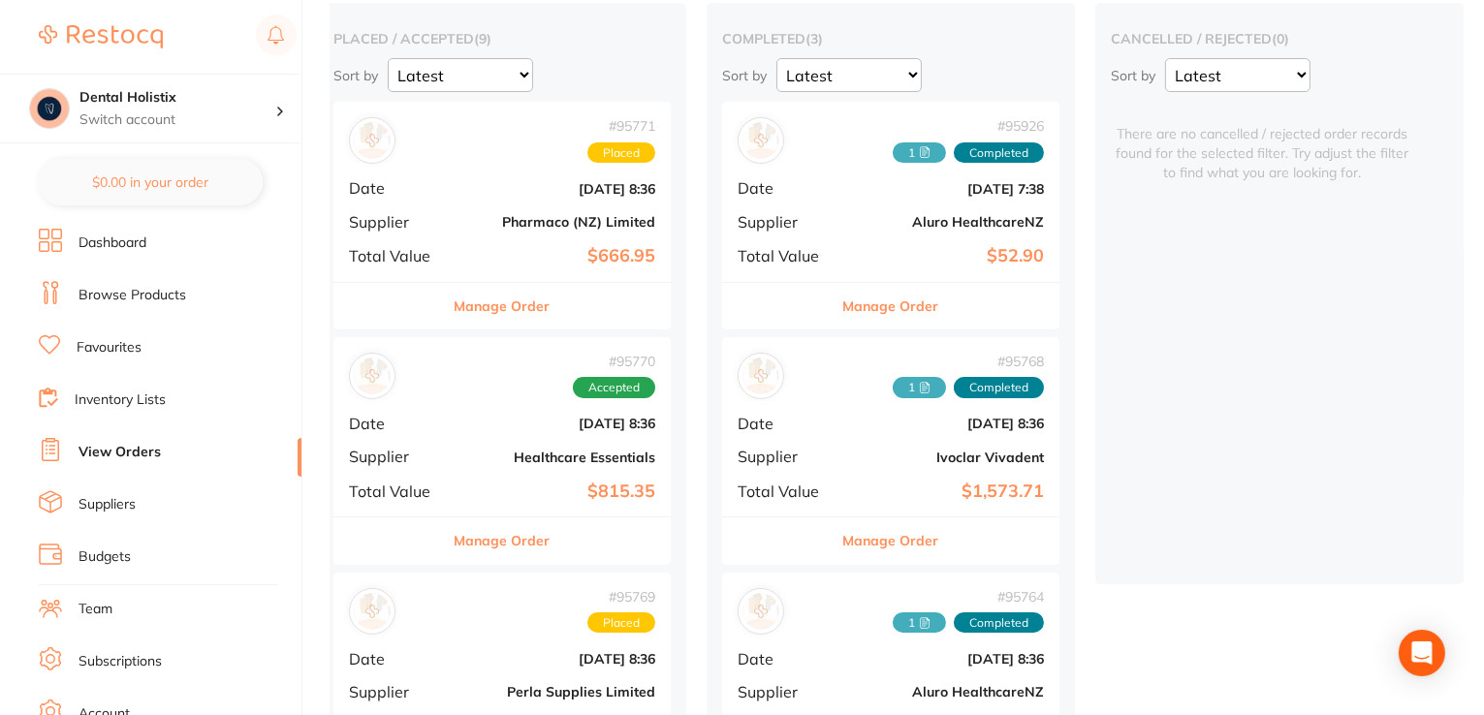
click at [107, 247] on link "Dashboard" at bounding box center [113, 243] width 68 height 19
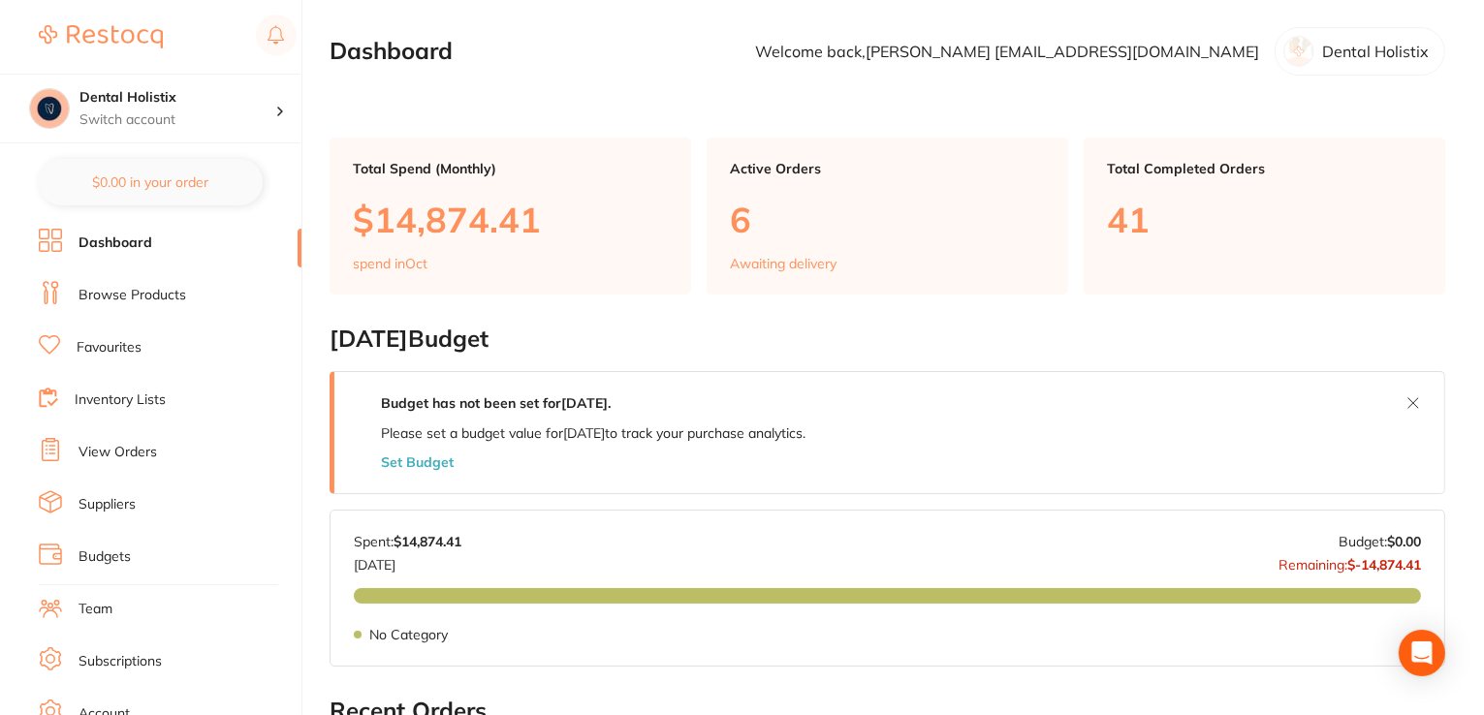
click at [120, 295] on link "Browse Products" at bounding box center [133, 295] width 108 height 19
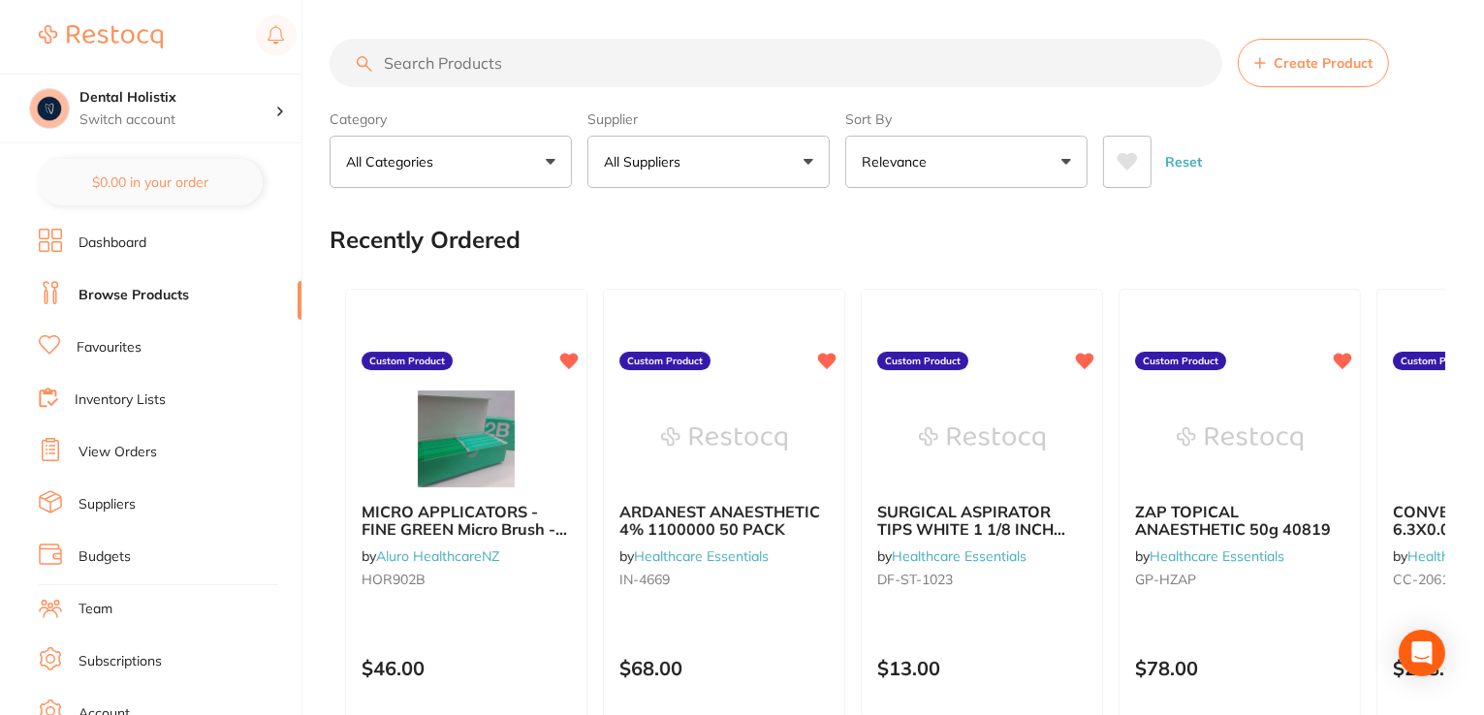
click at [491, 71] on input "search" at bounding box center [776, 63] width 893 height 48
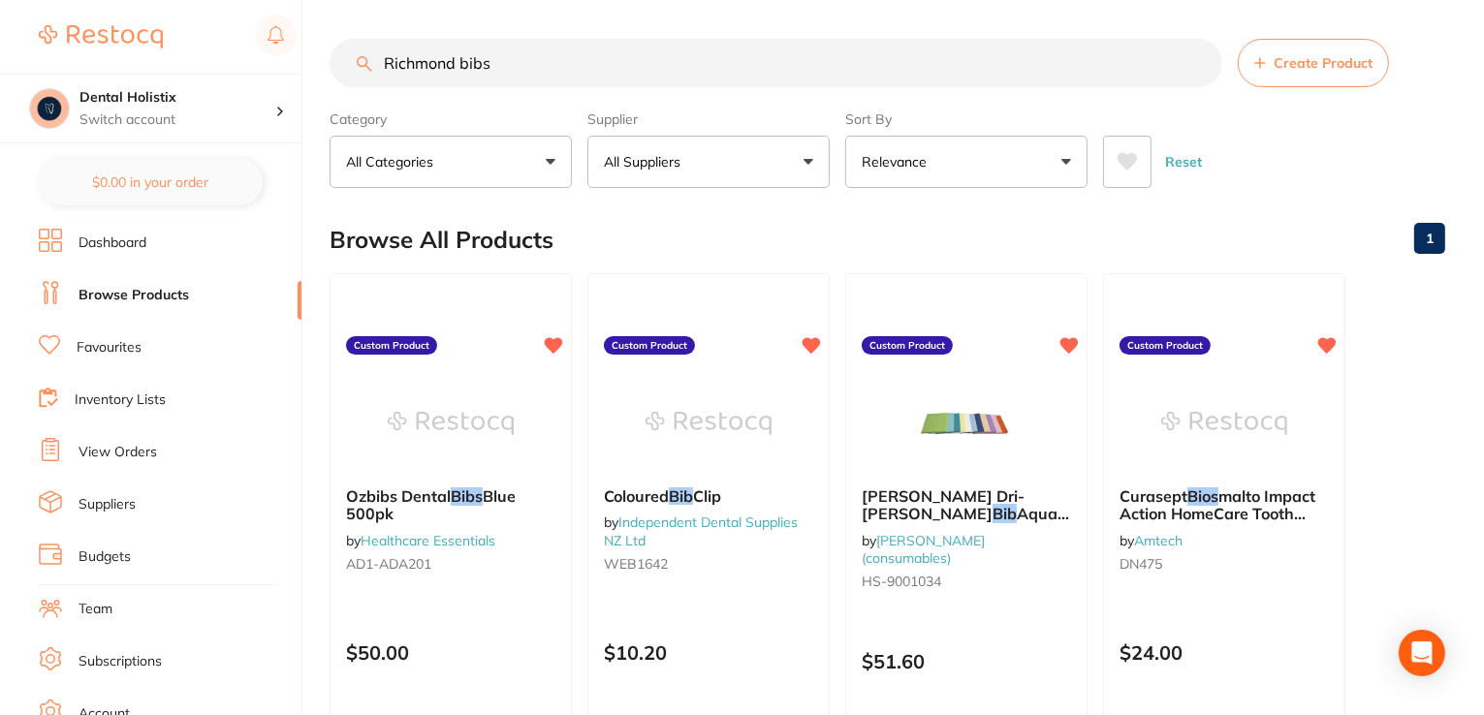
drag, startPoint x: 493, startPoint y: 67, endPoint x: 458, endPoint y: 65, distance: 35.9
click at [458, 65] on input "Richmond bibs" at bounding box center [776, 63] width 893 height 48
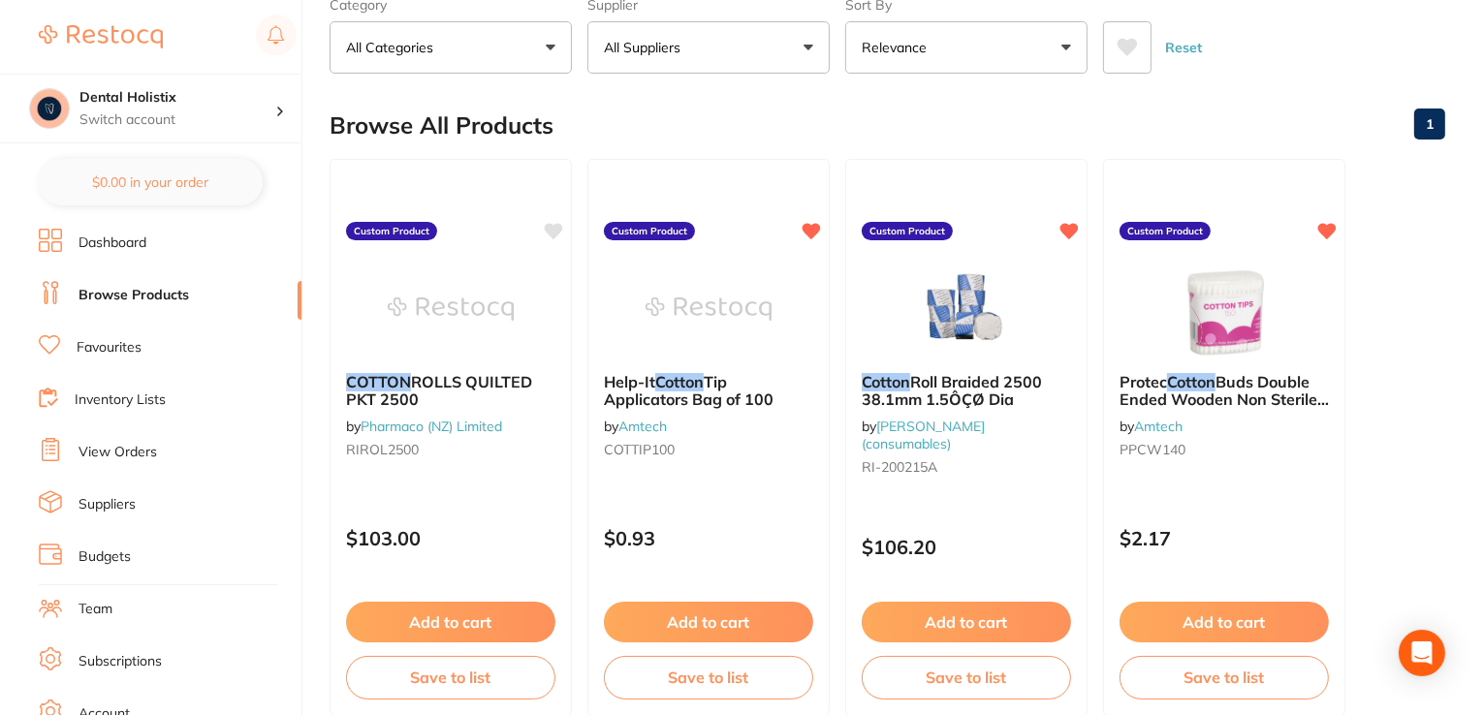
scroll to position [123, 0]
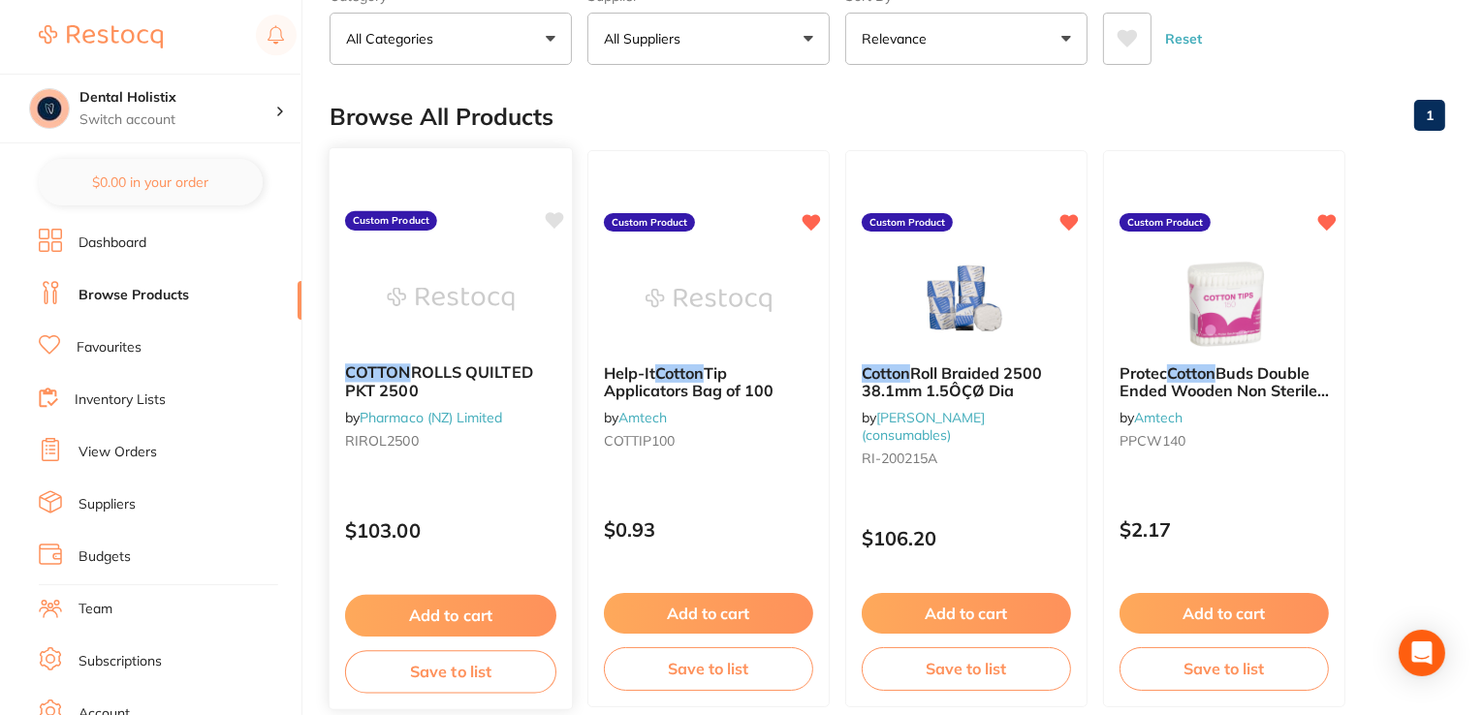
type input "Richmond cotton"
click at [492, 616] on button "Add to cart" at bounding box center [450, 616] width 211 height 42
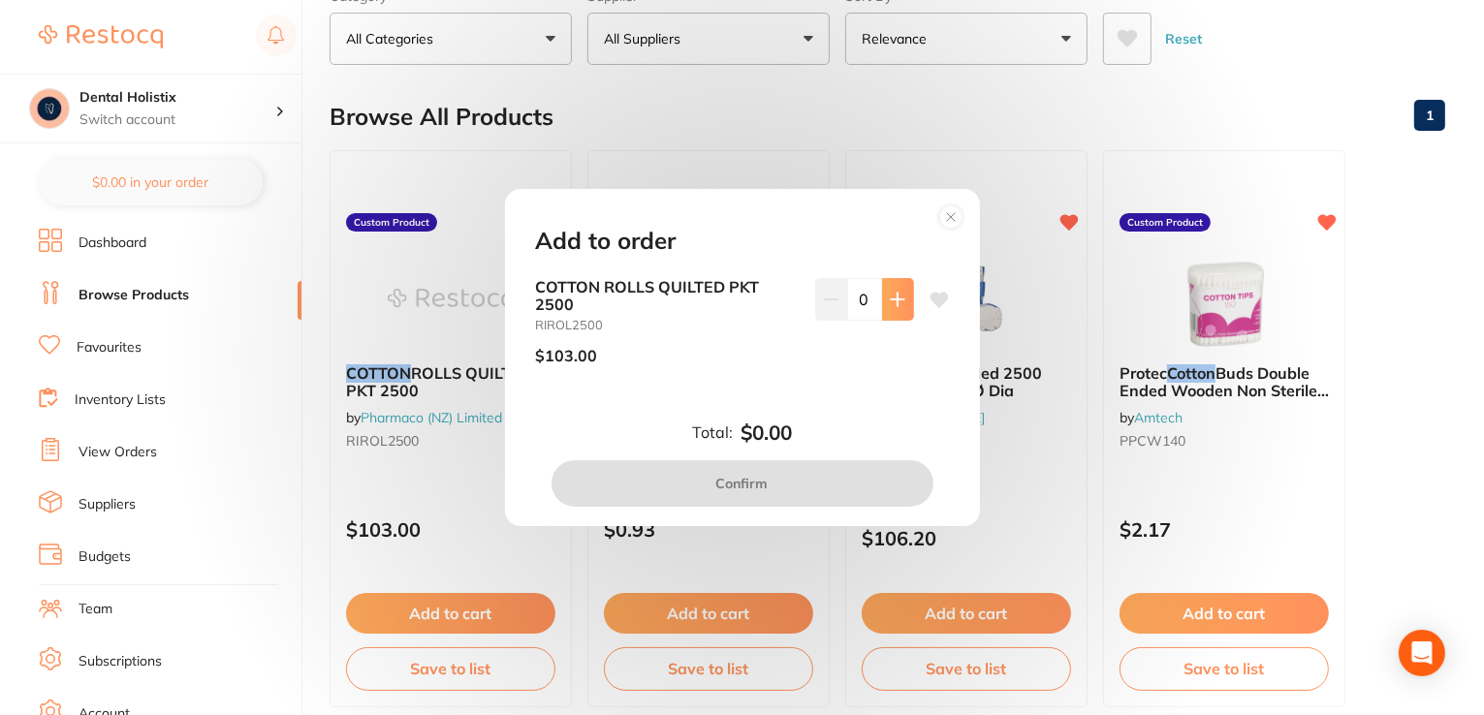
click at [895, 307] on button at bounding box center [898, 299] width 32 height 43
type input "1"
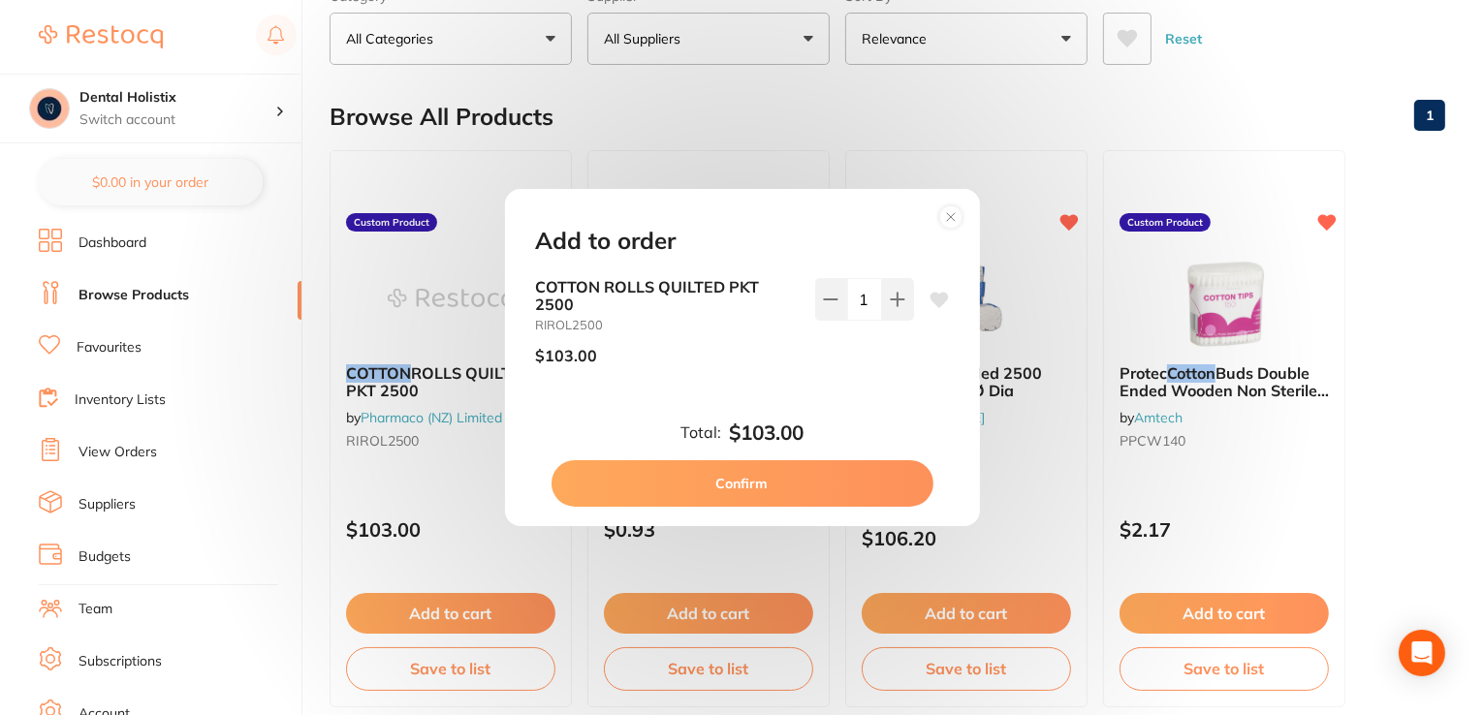
click at [772, 483] on button "Confirm" at bounding box center [743, 483] width 382 height 47
checkbox input "false"
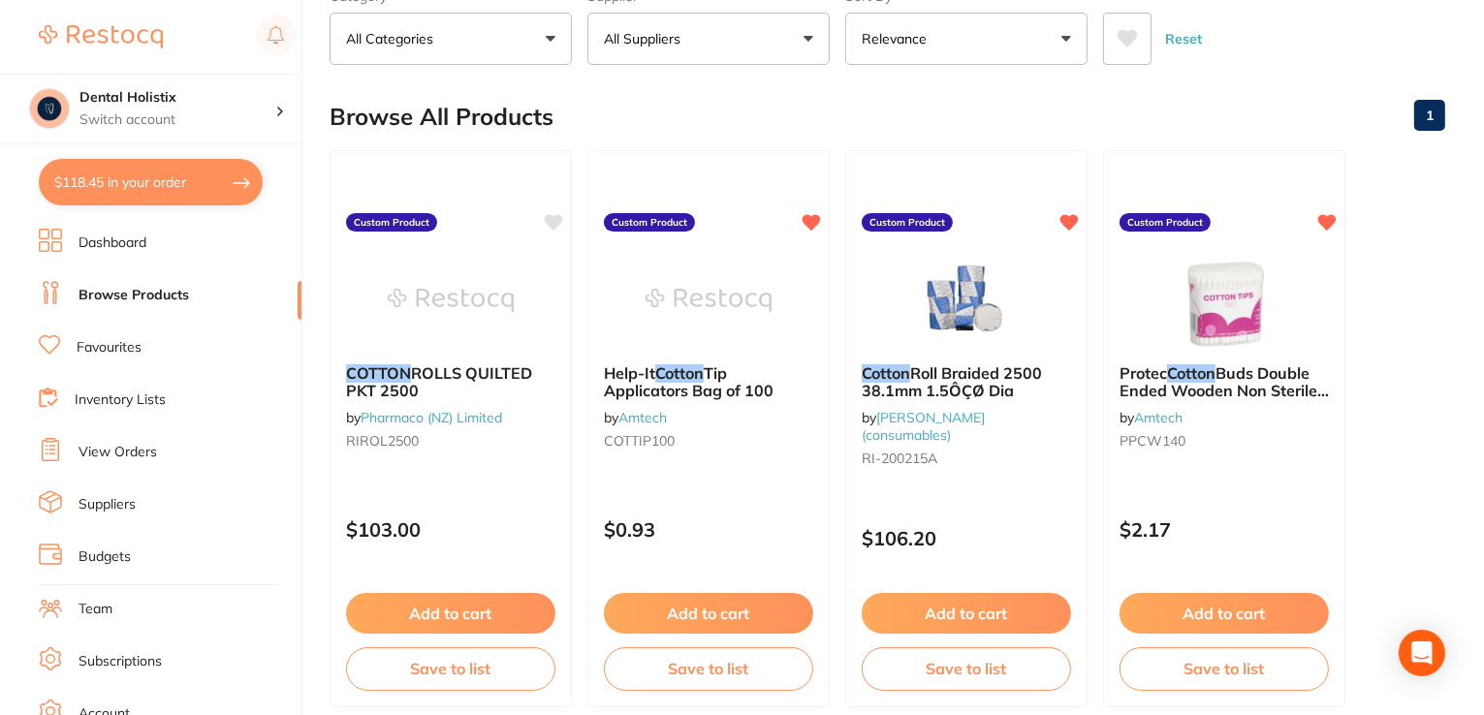
type textarea "Dental Pro L shaped Interdental Brushes: Two Boxes of Size 1, 2, & 3. Please."
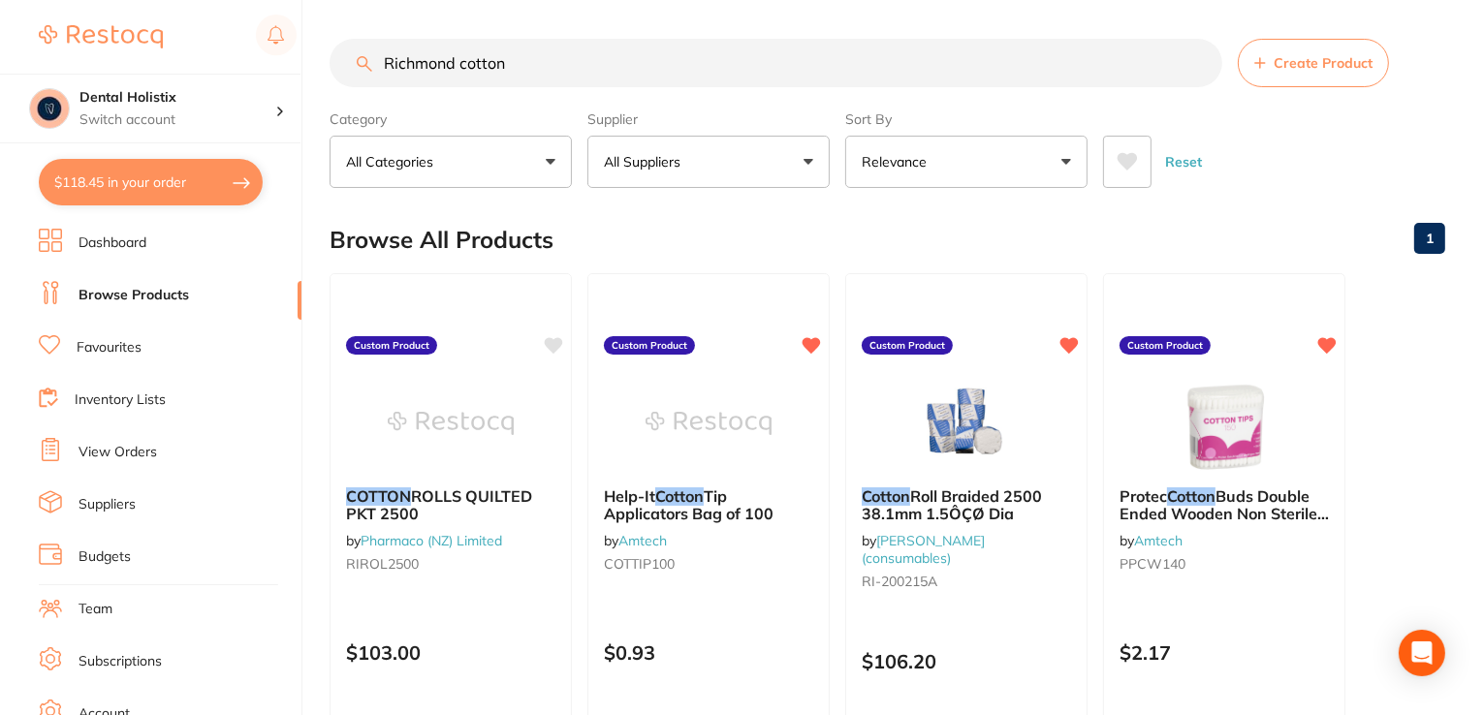
drag, startPoint x: 531, startPoint y: 62, endPoint x: 349, endPoint y: 59, distance: 182.3
click at [349, 59] on input "Richmond cotton" at bounding box center [776, 63] width 893 height 48
type input "DCA"
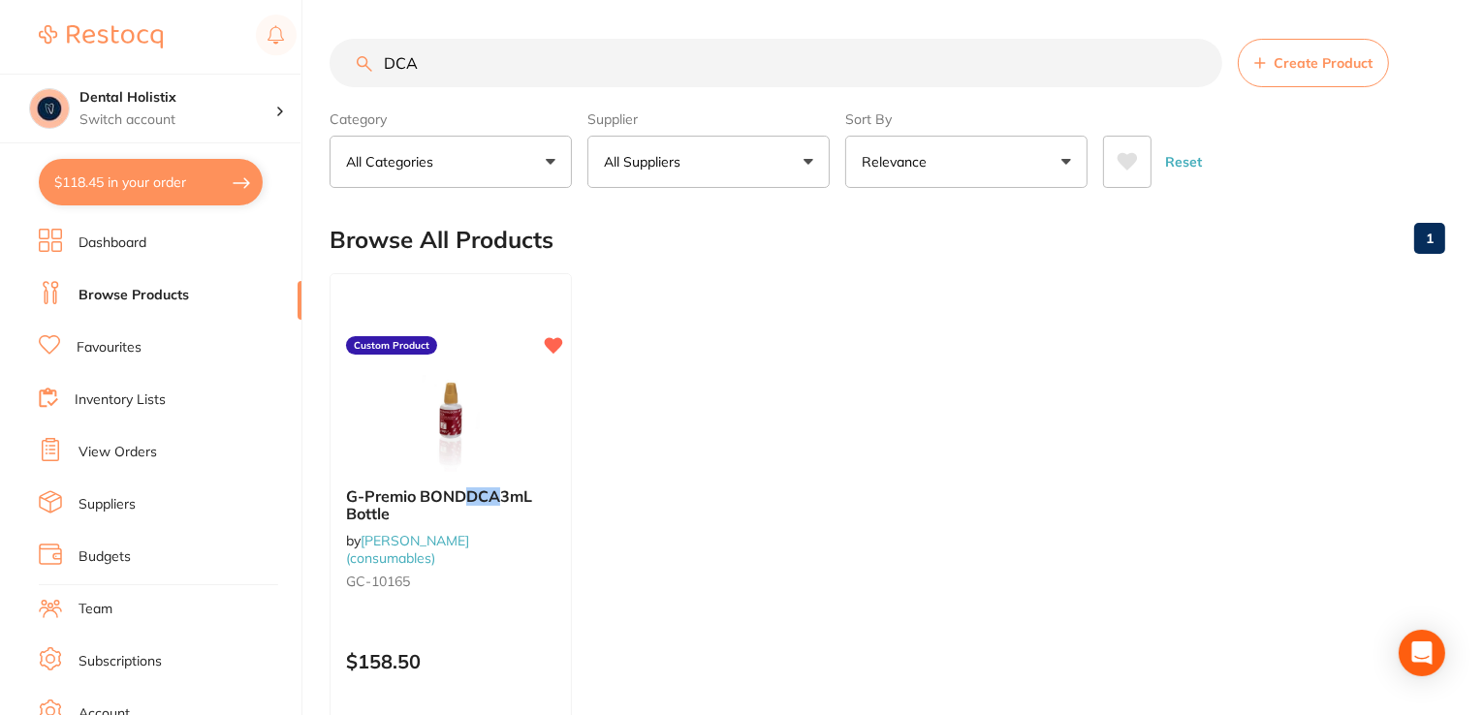
drag, startPoint x: 467, startPoint y: 68, endPoint x: 349, endPoint y: 65, distance: 118.3
click at [349, 65] on input "DCA" at bounding box center [776, 63] width 893 height 48
